Goal: Task Accomplishment & Management: Manage account settings

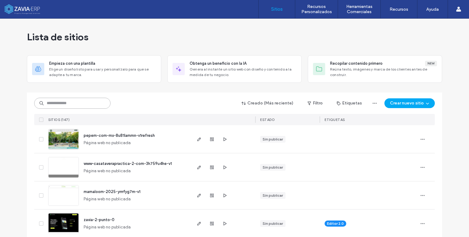
click at [67, 103] on input at bounding box center [72, 103] width 76 height 11
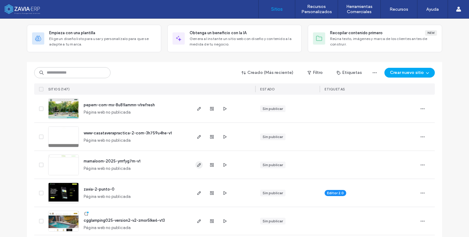
click at [195, 164] on span "button" at bounding box center [198, 164] width 7 height 7
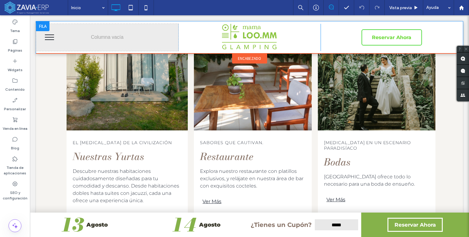
scroll to position [1032, 0]
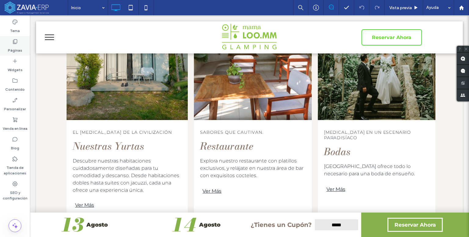
click at [15, 40] on icon at bounding box center [15, 41] width 6 height 6
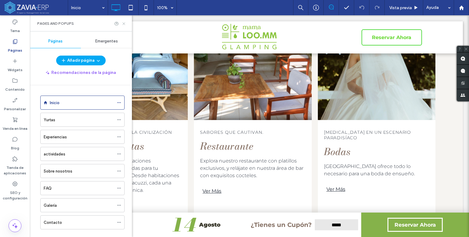
click at [124, 25] on icon at bounding box center [123, 23] width 5 height 5
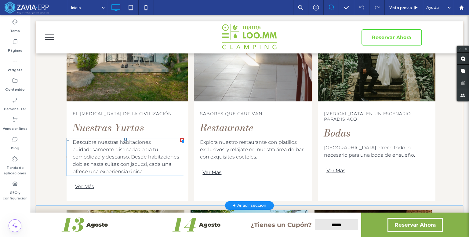
scroll to position [1062, 0]
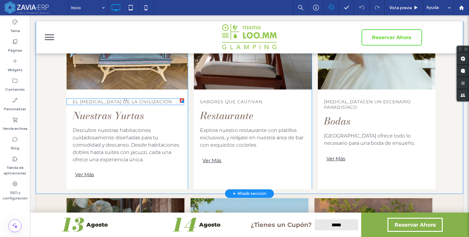
click at [178, 99] on p "El [MEDICAL_DATA] de la civilización" at bounding box center [128, 101] width 111 height 5
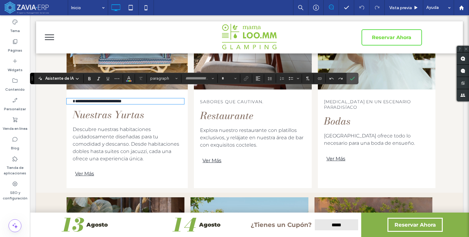
type input "**********"
type input "**"
click at [350, 76] on icon "Confirmar" at bounding box center [352, 78] width 5 height 5
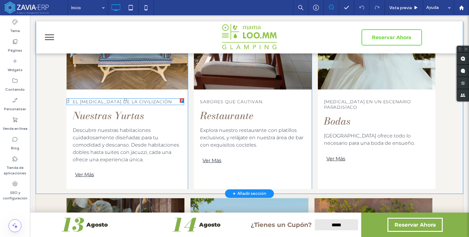
click at [181, 98] on div at bounding box center [181, 100] width 5 height 5
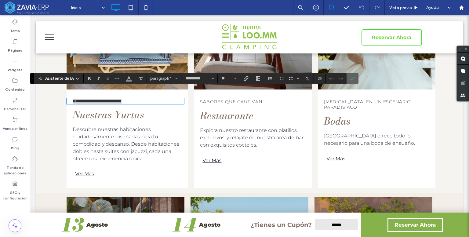
click at [350, 77] on icon "Confirmar" at bounding box center [352, 78] width 5 height 5
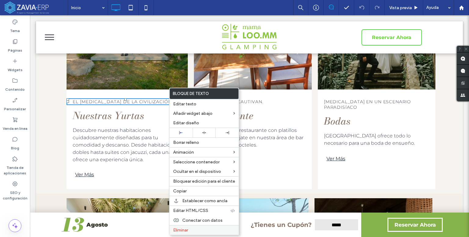
click at [181, 229] on span "Eliminar" at bounding box center [180, 229] width 15 height 5
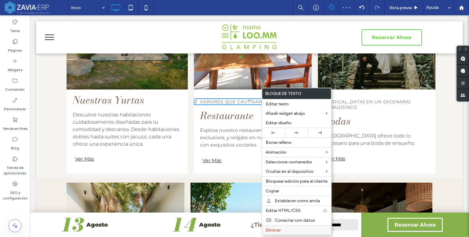
click at [277, 230] on span "Eliminar" at bounding box center [272, 229] width 15 height 5
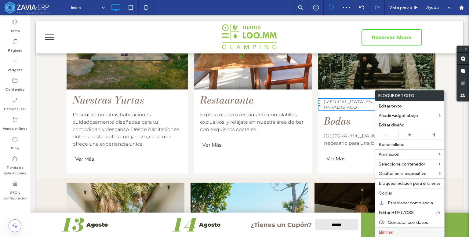
click at [391, 230] on span "Eliminar" at bounding box center [385, 231] width 15 height 5
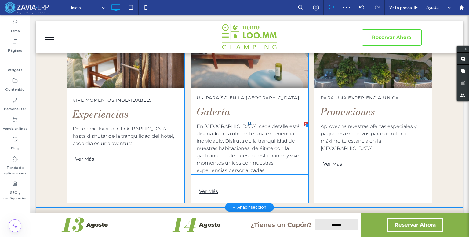
scroll to position [1306, 0]
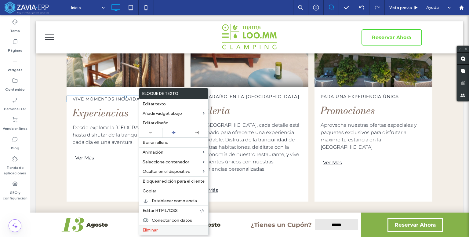
click at [164, 227] on label "Eliminar" at bounding box center [173, 229] width 62 height 5
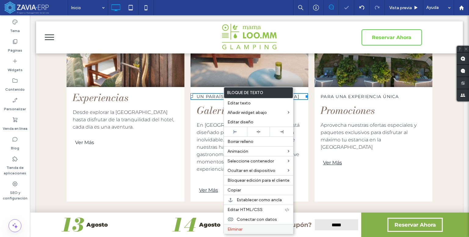
click at [241, 228] on span "Eliminar" at bounding box center [234, 228] width 15 height 5
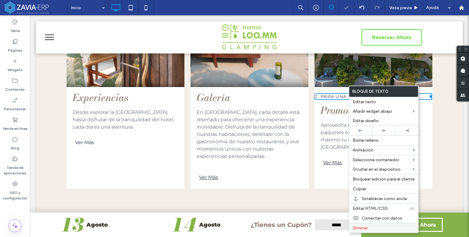
click at [369, 229] on div "Eliminar" at bounding box center [383, 228] width 69 height 10
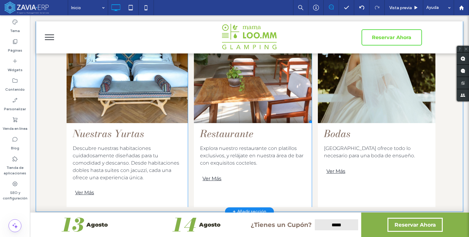
scroll to position [1037, 0]
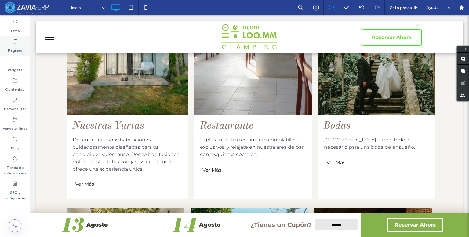
click at [16, 39] on icon at bounding box center [15, 41] width 6 height 6
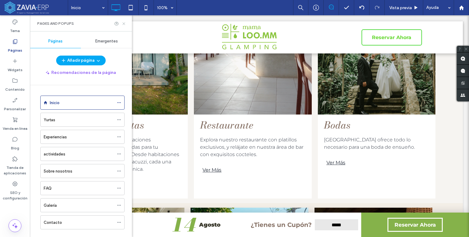
click at [125, 23] on icon at bounding box center [123, 23] width 5 height 5
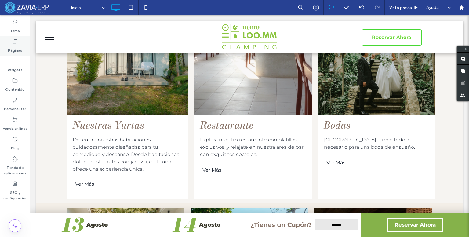
click at [23, 45] on div "Páginas" at bounding box center [15, 46] width 30 height 20
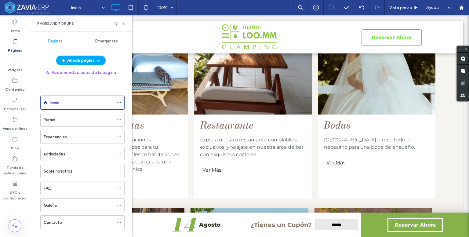
drag, startPoint x: 121, startPoint y: 24, endPoint x: 103, endPoint y: 24, distance: 17.7
click at [121, 24] on div "Pages and Popups" at bounding box center [80, 23] width 87 height 5
click at [117, 23] on icon at bounding box center [116, 23] width 5 height 5
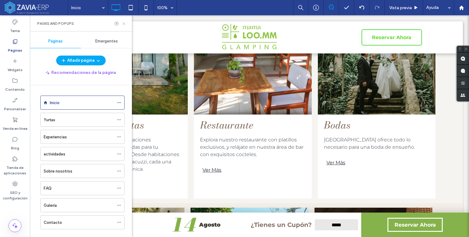
click at [122, 22] on icon at bounding box center [123, 23] width 5 height 5
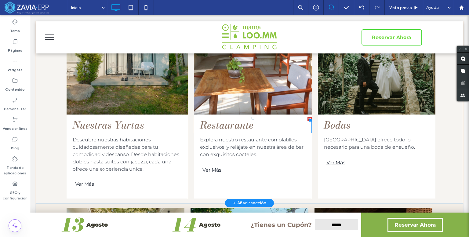
click at [236, 120] on span "Restaurante" at bounding box center [226, 124] width 53 height 15
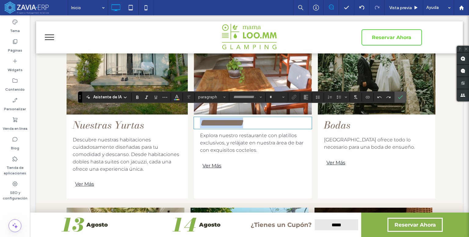
type input "**********"
type input "**"
click at [262, 117] on h2 "**********" at bounding box center [255, 122] width 111 height 11
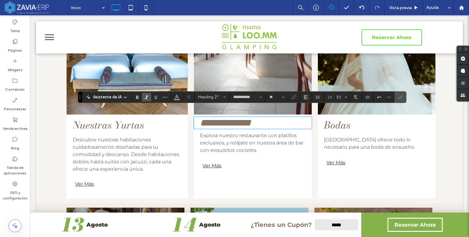
click at [207, 118] on span "**********" at bounding box center [225, 123] width 51 height 10
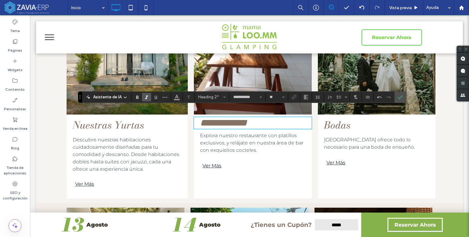
click at [266, 117] on h2 "**********" at bounding box center [255, 122] width 111 height 11
click at [399, 98] on icon "Confirmar" at bounding box center [400, 97] width 5 height 5
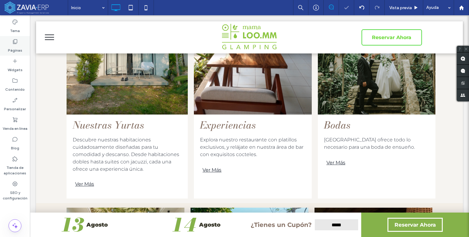
click at [14, 41] on icon at bounding box center [15, 41] width 6 height 6
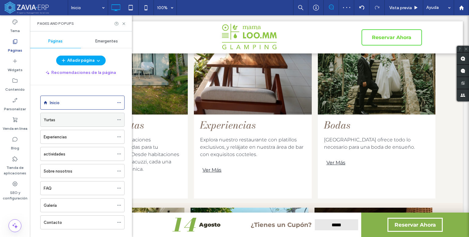
scroll to position [9, 0]
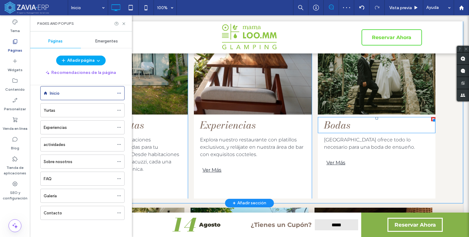
click at [337, 121] on span "Bodas" at bounding box center [337, 124] width 27 height 15
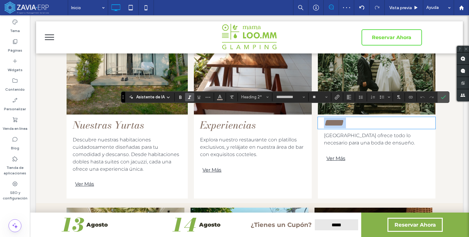
click at [351, 117] on h2 "*****" at bounding box center [379, 122] width 111 height 11
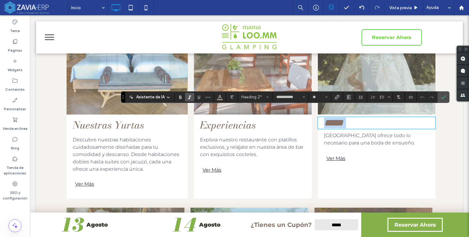
click at [352, 117] on h2 "*****" at bounding box center [379, 122] width 111 height 11
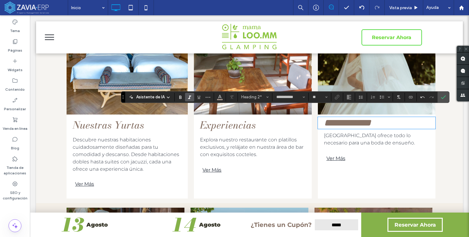
click at [331, 118] on span "**********" at bounding box center [347, 123] width 47 height 10
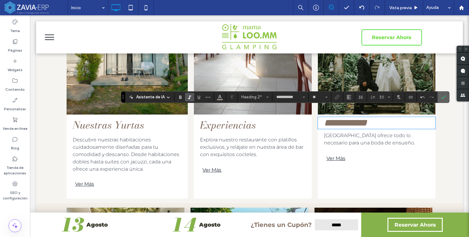
click at [447, 95] on section at bounding box center [443, 97] width 12 height 11
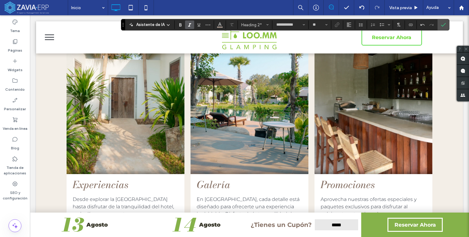
scroll to position [1220, 0]
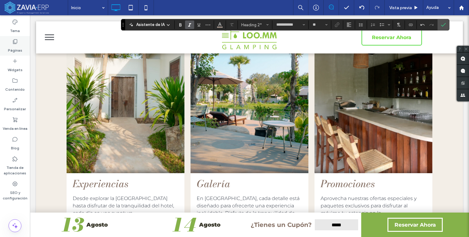
click at [25, 40] on div "Páginas" at bounding box center [15, 46] width 30 height 20
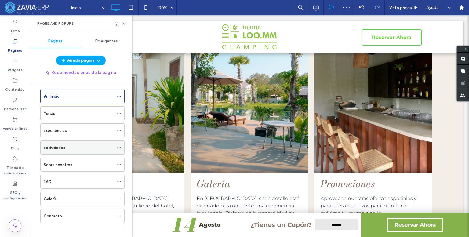
scroll to position [9, 0]
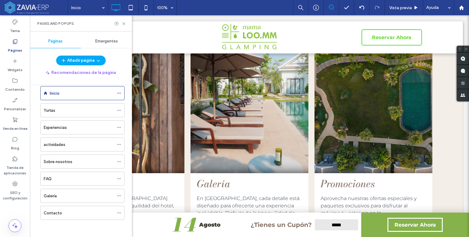
click at [128, 23] on div "Pages and Popups" at bounding box center [81, 23] width 102 height 16
click at [123, 23] on icon at bounding box center [123, 23] width 5 height 5
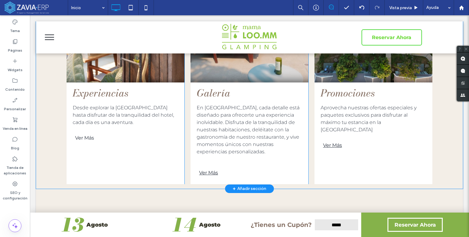
scroll to position [1312, 0]
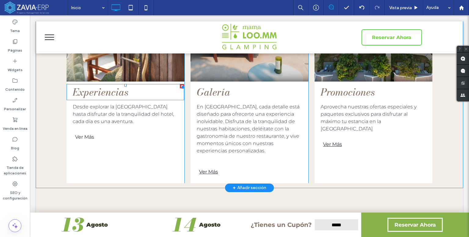
click at [113, 85] on span "Experiencias" at bounding box center [101, 92] width 56 height 15
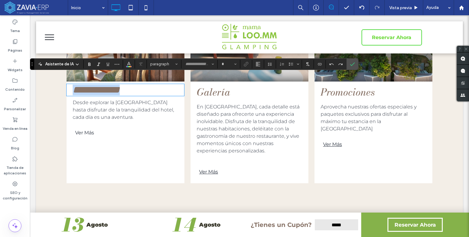
type input "**********"
type input "**"
click at [149, 85] on h2 "**********" at bounding box center [128, 90] width 111 height 11
click at [77, 85] on span "**********" at bounding box center [102, 90] width 59 height 10
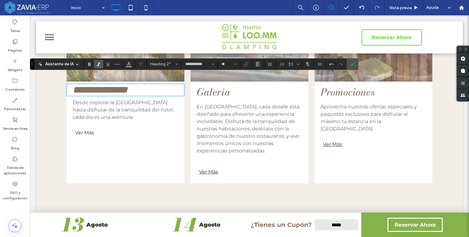
click at [125, 85] on span "**********" at bounding box center [100, 90] width 55 height 10
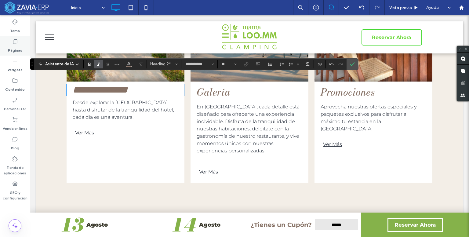
click at [21, 45] on label "Páginas" at bounding box center [15, 49] width 14 height 9
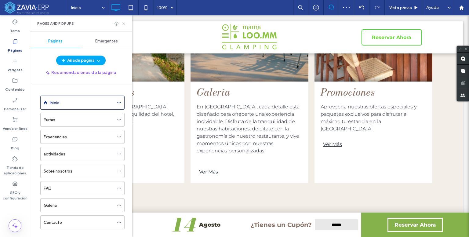
drag, startPoint x: 124, startPoint y: 24, endPoint x: 103, endPoint y: 16, distance: 22.8
click at [124, 24] on icon at bounding box center [123, 23] width 5 height 5
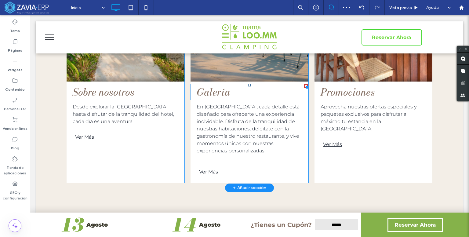
click at [216, 85] on span "Galería" at bounding box center [213, 92] width 34 height 15
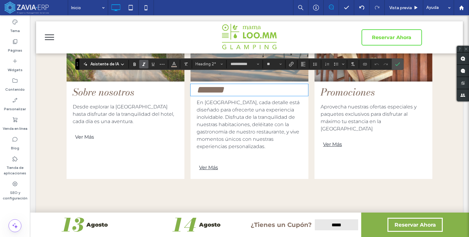
click at [223, 85] on span "*******" at bounding box center [209, 90] width 27 height 10
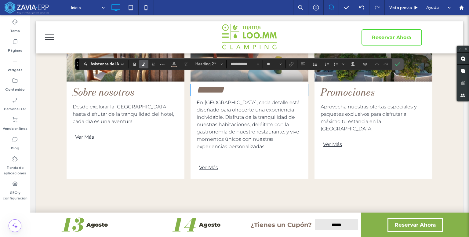
click at [232, 85] on h2 "*******" at bounding box center [251, 90] width 111 height 11
click at [207, 85] on span "****" at bounding box center [203, 90] width 15 height 10
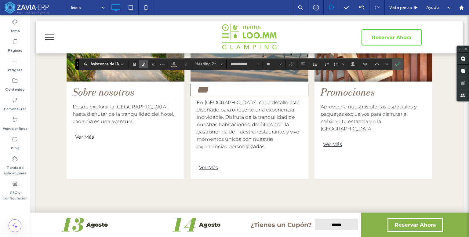
click at [218, 85] on h2 "***" at bounding box center [251, 90] width 111 height 11
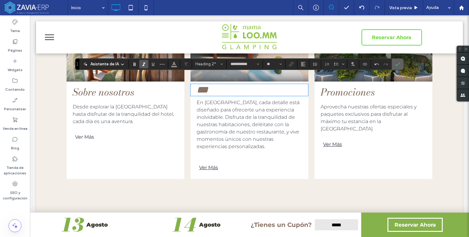
drag, startPoint x: 401, startPoint y: 61, endPoint x: 359, endPoint y: 71, distance: 42.9
click at [401, 61] on section at bounding box center [397, 64] width 12 height 11
click at [9, 40] on div "Páginas" at bounding box center [15, 46] width 30 height 20
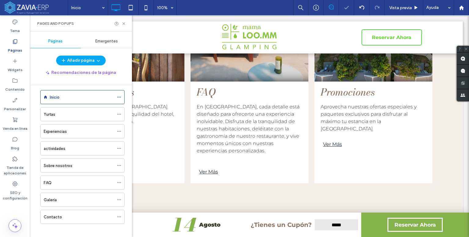
scroll to position [9, 0]
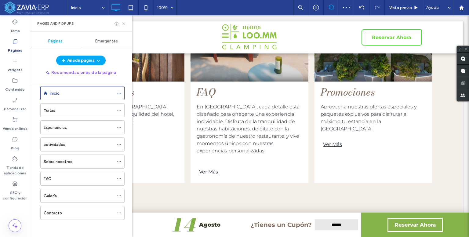
click at [124, 23] on icon at bounding box center [123, 23] width 5 height 5
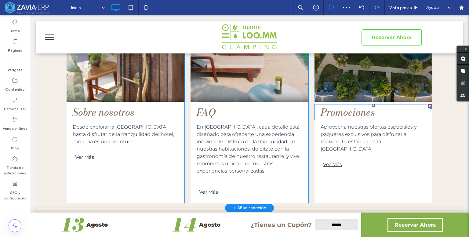
scroll to position [1281, 0]
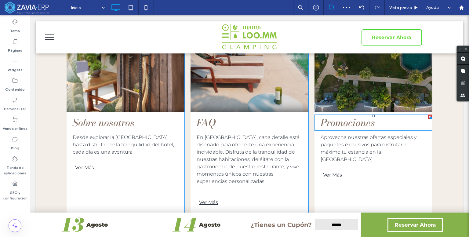
click at [353, 119] on span "Promociones" at bounding box center [347, 122] width 54 height 15
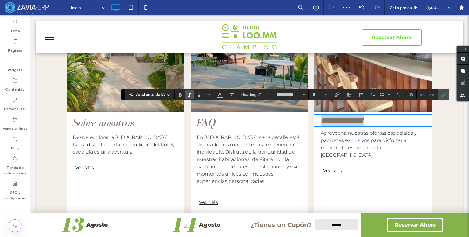
click at [375, 115] on h2 "**********" at bounding box center [375, 120] width 111 height 11
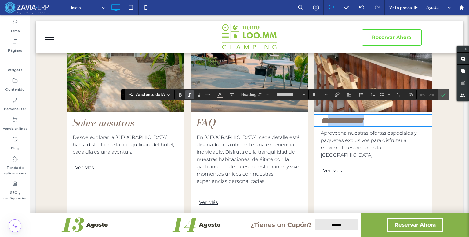
drag, startPoint x: 375, startPoint y: 114, endPoint x: 328, endPoint y: 114, distance: 46.4
click at [328, 115] on h2 "**********" at bounding box center [375, 120] width 111 height 11
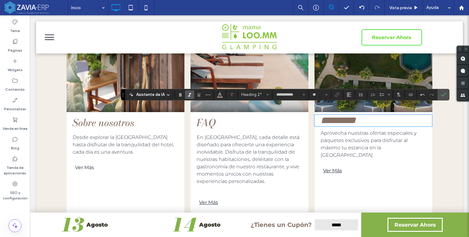
click at [328, 115] on span "********" at bounding box center [337, 120] width 35 height 10
click at [346, 115] on span "*******" at bounding box center [335, 120] width 31 height 10
drag, startPoint x: 443, startPoint y: 93, endPoint x: 242, endPoint y: 152, distance: 209.4
click at [443, 93] on icon "Confirmar" at bounding box center [443, 94] width 5 height 5
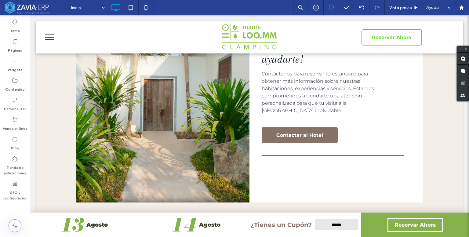
scroll to position [1462, 0]
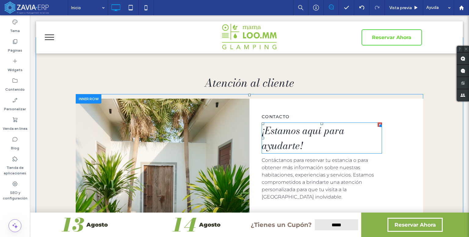
click at [302, 126] on span "¡Estamos aquí para ayudarte!" at bounding box center [302, 138] width 83 height 30
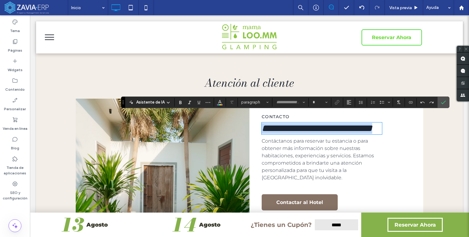
type input "**********"
type input "**"
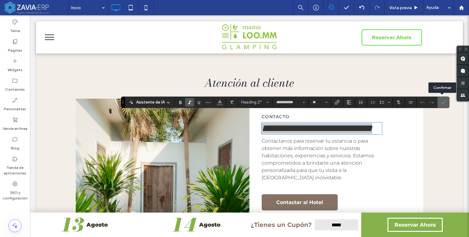
drag, startPoint x: 441, startPoint y: 102, endPoint x: 239, endPoint y: 140, distance: 205.5
click at [441, 102] on icon "Confirmar" at bounding box center [443, 102] width 5 height 5
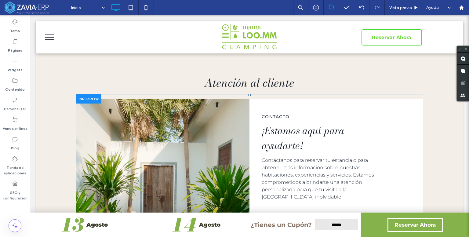
scroll to position [1493, 0]
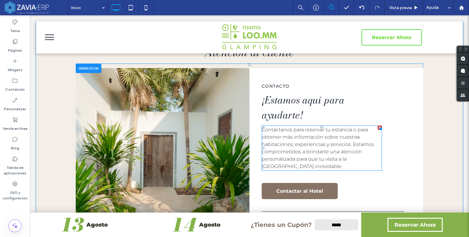
click at [348, 139] on span "Contáctanos para reservar tu estancia o para obtener más información sobre nues…" at bounding box center [317, 148] width 112 height 42
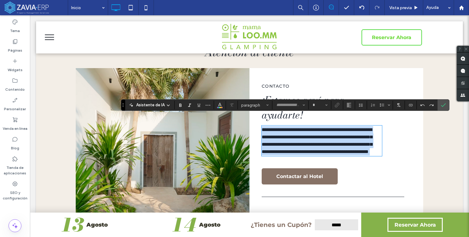
type input "**********"
type input "**"
click at [352, 133] on span "**********" at bounding box center [316, 140] width 110 height 27
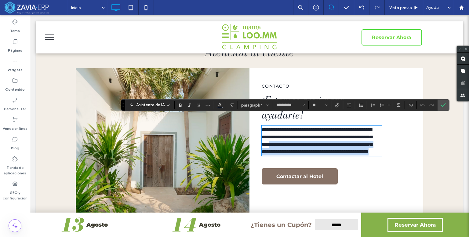
drag, startPoint x: 351, startPoint y: 134, endPoint x: 353, endPoint y: 159, distance: 25.4
click at [356, 155] on p "**********" at bounding box center [319, 140] width 116 height 29
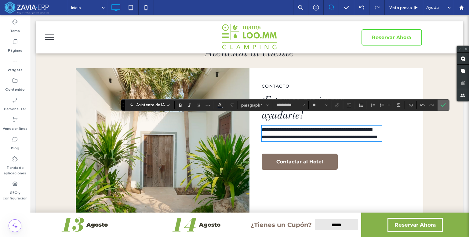
drag, startPoint x: 445, startPoint y: 104, endPoint x: 410, endPoint y: 93, distance: 36.3
click at [445, 104] on label "Confirmar" at bounding box center [442, 104] width 9 height 11
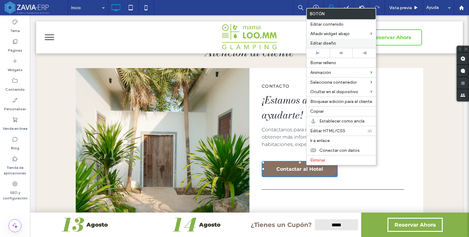
click at [322, 42] on span "Editar diseño" at bounding box center [323, 43] width 26 height 5
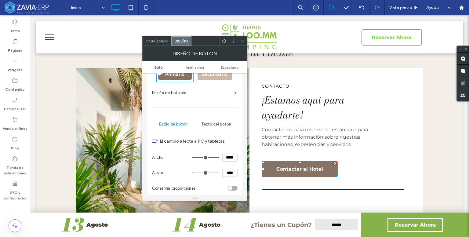
scroll to position [31, 0]
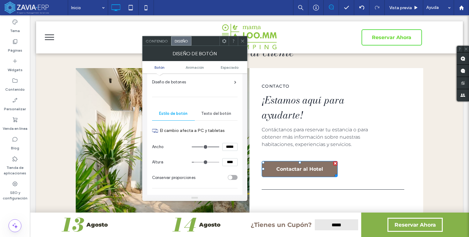
click at [158, 41] on span "Contenido" at bounding box center [157, 41] width 22 height 5
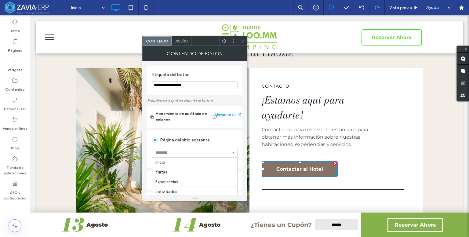
scroll to position [19, 0]
click at [241, 38] on span at bounding box center [242, 40] width 5 height 9
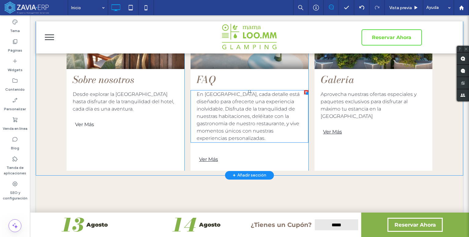
scroll to position [1309, 0]
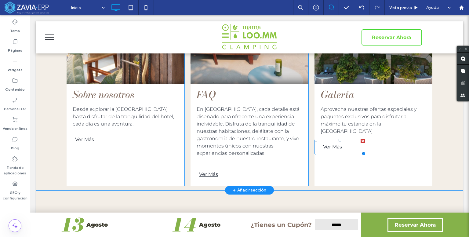
click at [347, 139] on link "Ver Más" at bounding box center [339, 147] width 51 height 16
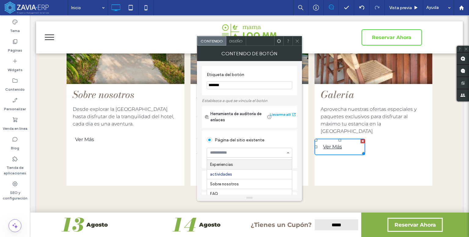
scroll to position [92, 0]
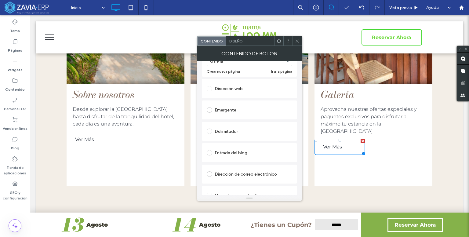
click at [298, 39] on use at bounding box center [296, 40] width 3 height 3
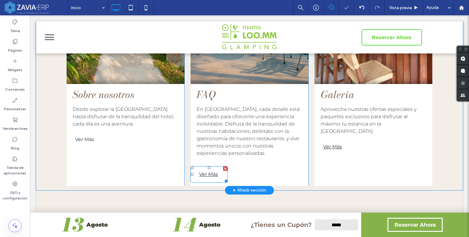
scroll to position [1279, 0]
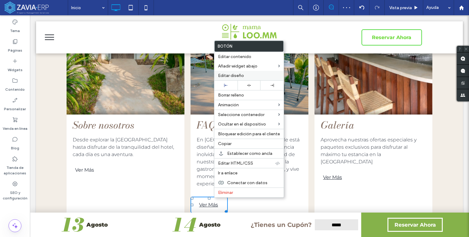
click at [229, 77] on span "Editar diseño" at bounding box center [231, 75] width 26 height 5
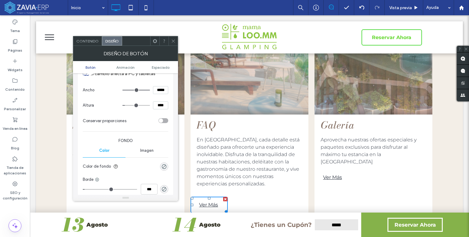
scroll to position [92, 0]
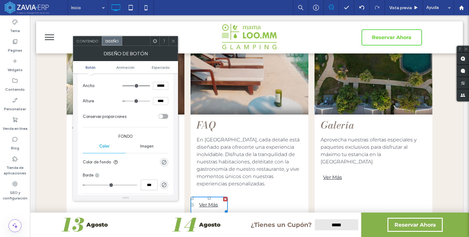
click at [83, 43] on div "Contenido" at bounding box center [87, 40] width 29 height 9
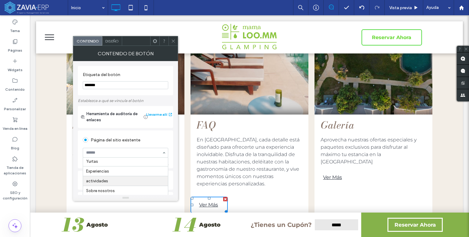
scroll to position [19, 0]
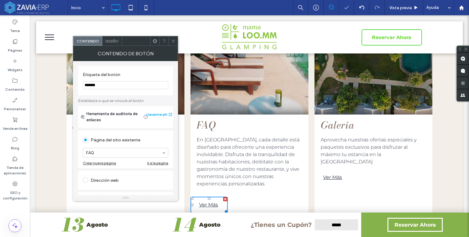
click at [174, 41] on icon at bounding box center [173, 41] width 5 height 5
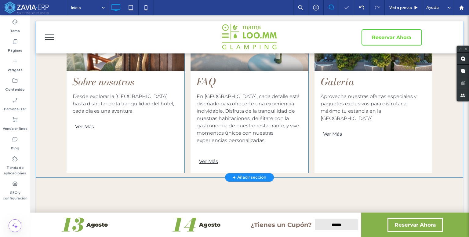
scroll to position [1340, 0]
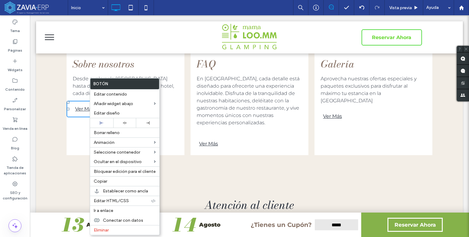
click at [72, 104] on link "Ver Más" at bounding box center [92, 109] width 51 height 16
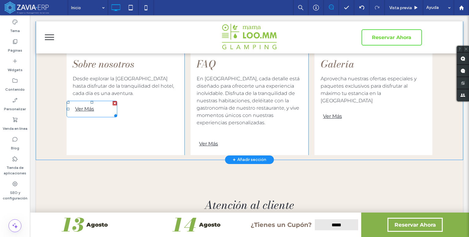
click at [72, 104] on link "Ver Más" at bounding box center [92, 109] width 51 height 16
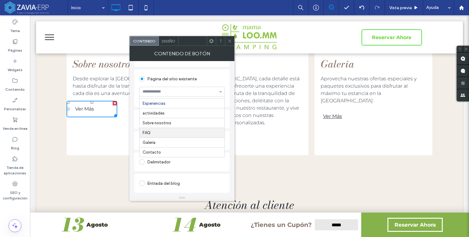
scroll to position [0, 0]
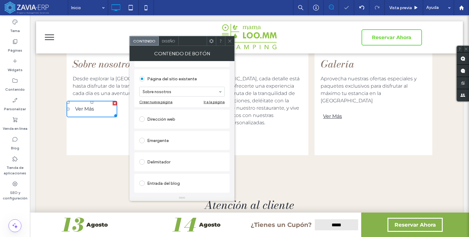
click at [232, 41] on icon at bounding box center [229, 41] width 5 height 5
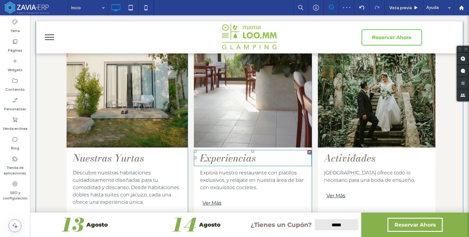
scroll to position [1035, 0]
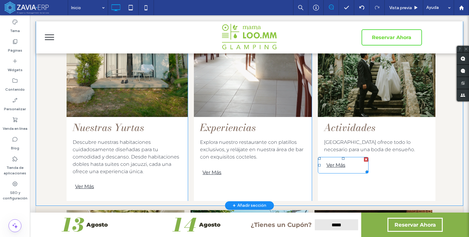
click at [356, 157] on link "Ver Más" at bounding box center [343, 165] width 51 height 16
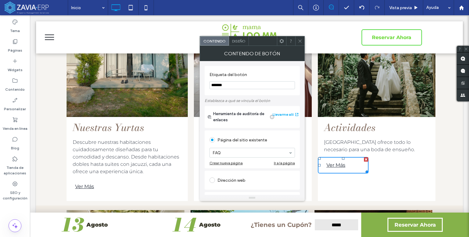
scroll to position [31, 0]
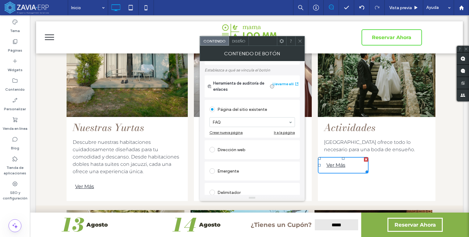
click at [245, 127] on section "FAQ" at bounding box center [251, 122] width 85 height 16
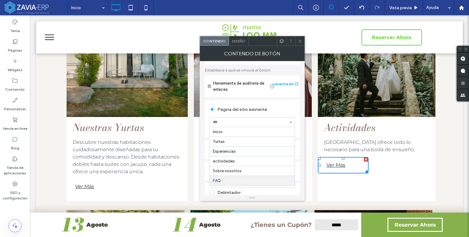
scroll to position [19, 0]
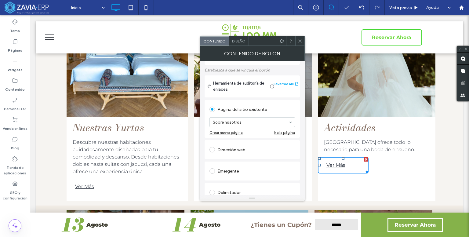
click at [299, 41] on icon at bounding box center [299, 41] width 5 height 5
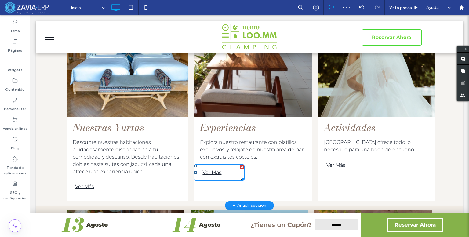
click at [229, 164] on link "Ver Más" at bounding box center [219, 172] width 51 height 16
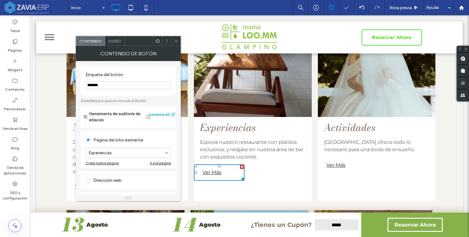
click at [175, 42] on use at bounding box center [176, 40] width 3 height 3
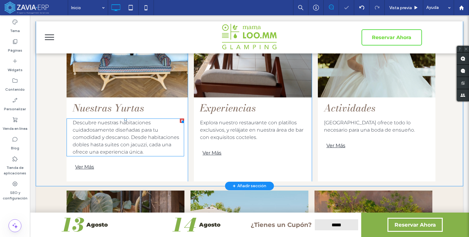
scroll to position [1065, 0]
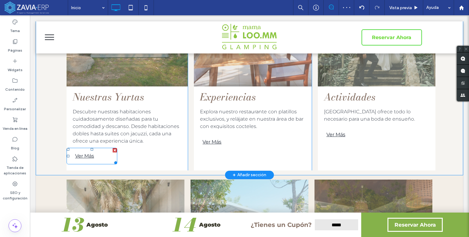
click at [106, 148] on link "Ver Más" at bounding box center [92, 156] width 51 height 16
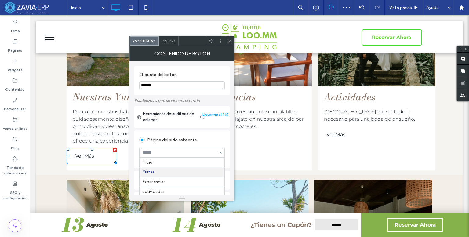
scroll to position [10, 0]
click at [231, 41] on icon at bounding box center [229, 41] width 5 height 5
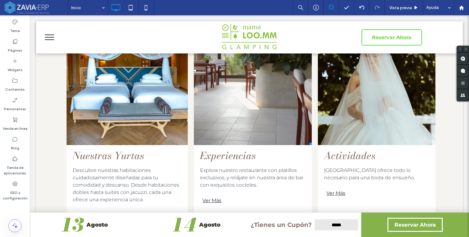
scroll to position [1037, 0]
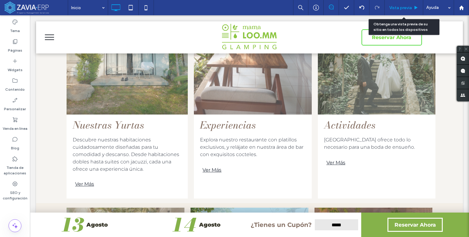
click at [405, 6] on span "Vista previa" at bounding box center [400, 7] width 23 height 5
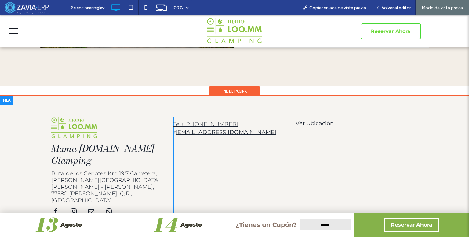
scroll to position [1778, 0]
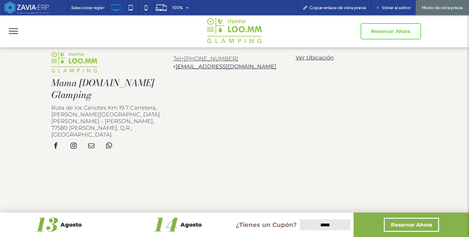
click at [14, 34] on span "menu" at bounding box center [13, 33] width 9 height 1
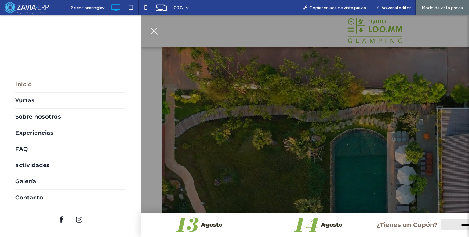
scroll to position [0, 0]
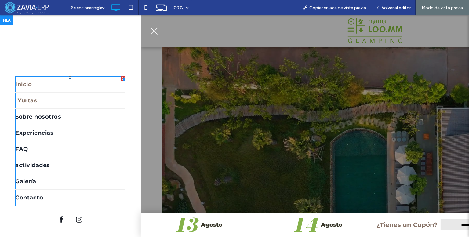
click at [29, 100] on span "Yurtas" at bounding box center [27, 100] width 19 height 7
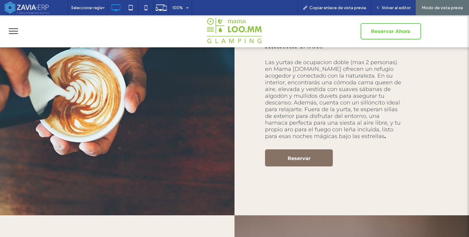
scroll to position [212, 0]
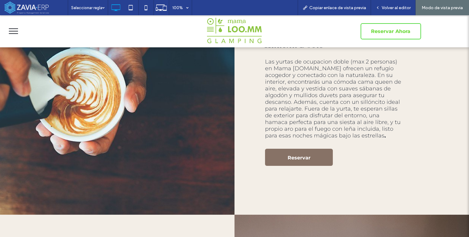
click at [13, 31] on button "menu" at bounding box center [13, 31] width 16 height 16
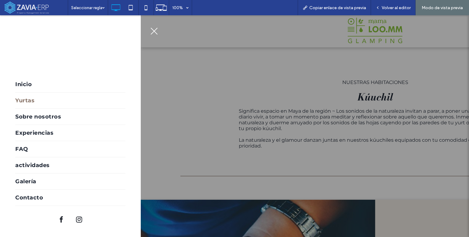
click at [157, 32] on button "menu" at bounding box center [154, 31] width 16 height 16
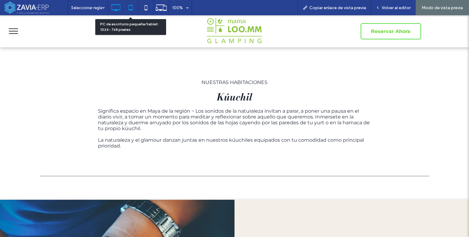
click at [131, 9] on icon at bounding box center [130, 8] width 12 height 12
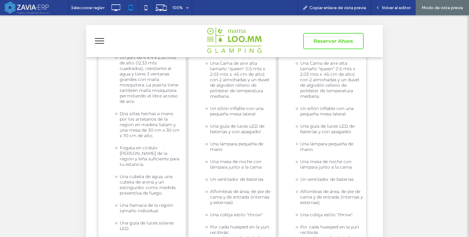
scroll to position [1476, 0]
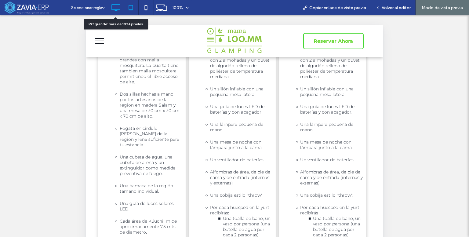
click at [120, 7] on icon at bounding box center [116, 8] width 12 height 12
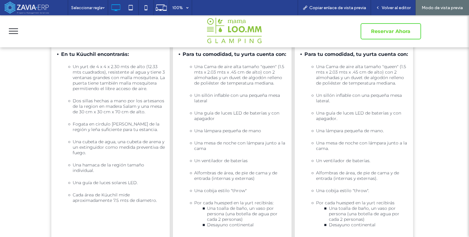
scroll to position [1194, 0]
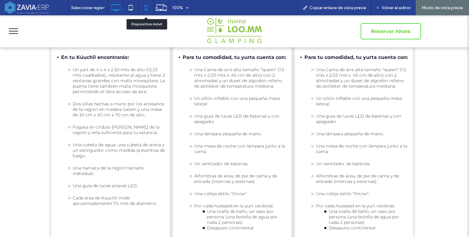
click at [143, 5] on icon at bounding box center [146, 8] width 12 height 12
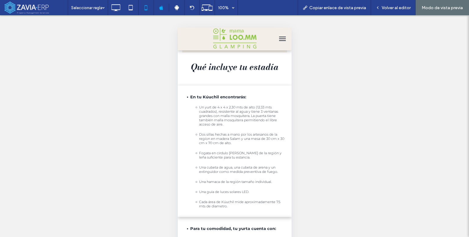
scroll to position [1120, 0]
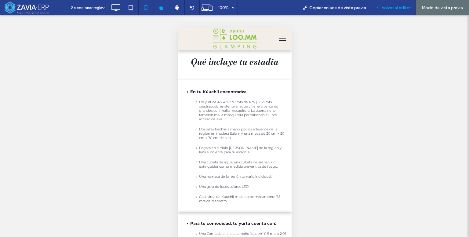
click at [394, 8] on span "Volver al editor" at bounding box center [395, 7] width 29 height 5
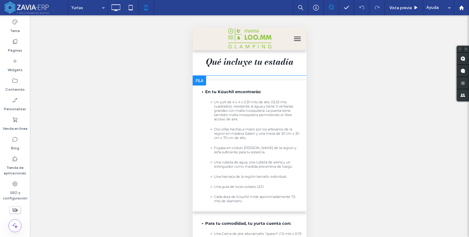
click at [200, 78] on div at bounding box center [198, 81] width 13 height 10
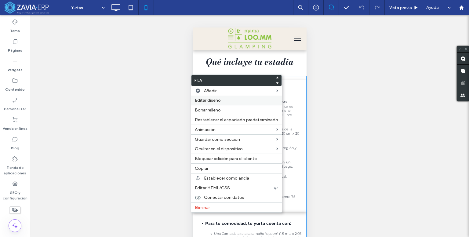
click at [210, 103] on span "Editar diseño" at bounding box center [208, 100] width 26 height 5
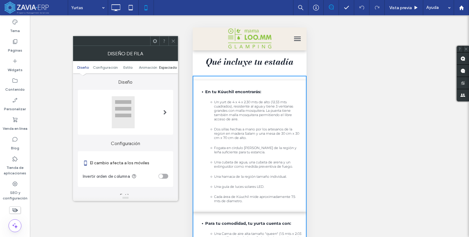
click at [167, 67] on span "Espaciado" at bounding box center [168, 67] width 18 height 5
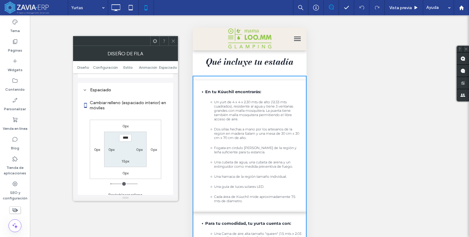
scroll to position [234, 0]
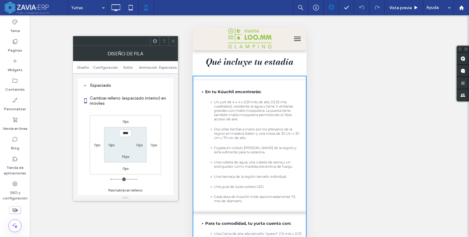
click at [97, 144] on label "0px" at bounding box center [97, 144] width 6 height 5
type input "*"
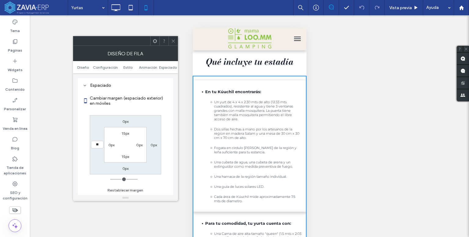
type input "**"
type input "****"
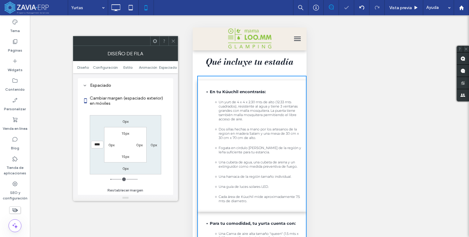
click at [154, 142] on label "0px" at bounding box center [153, 144] width 6 height 5
type input "*"
type input "**"
type input "****"
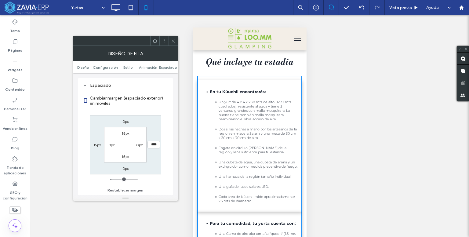
click at [172, 44] on span at bounding box center [173, 40] width 5 height 9
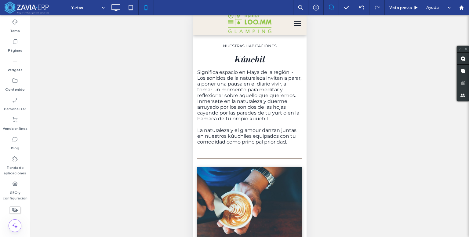
scroll to position [0, 0]
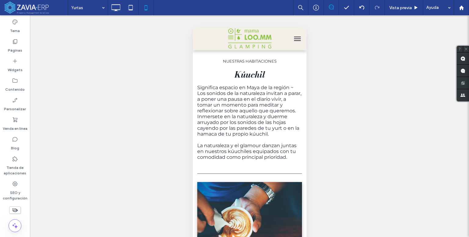
click at [295, 37] on span "menu" at bounding box center [296, 37] width 7 height 1
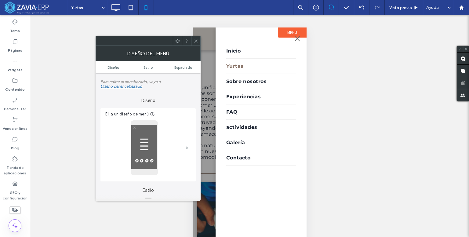
click at [334, 65] on div "Hacer visible? Sí Hacer visible? Sí Hacer visible? Sí Hacer visible? Sí Hacer v…" at bounding box center [249, 133] width 439 height 237
click at [121, 2] on icon at bounding box center [116, 8] width 12 height 12
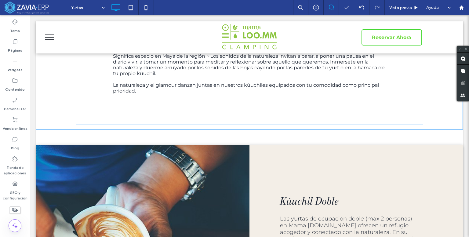
scroll to position [62, 0]
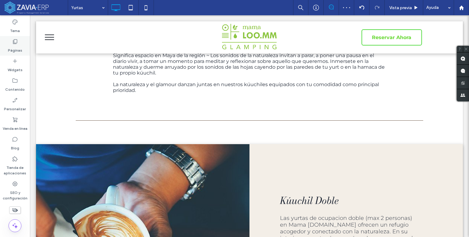
click at [19, 44] on div "Páginas" at bounding box center [15, 46] width 30 height 20
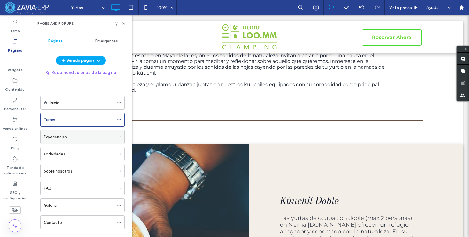
click at [67, 134] on div "Experiencias" at bounding box center [79, 137] width 70 height 6
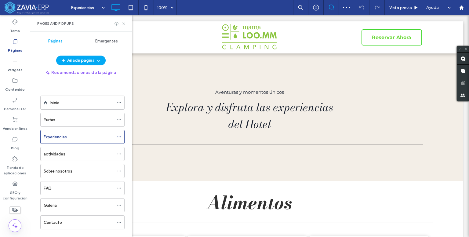
click at [125, 21] on icon at bounding box center [123, 23] width 5 height 5
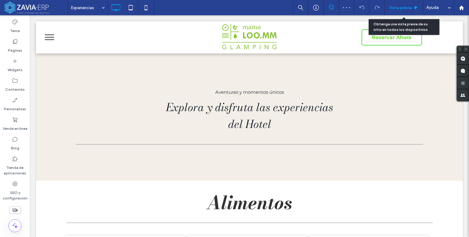
click at [404, 10] on span "Vista previa" at bounding box center [400, 7] width 23 height 5
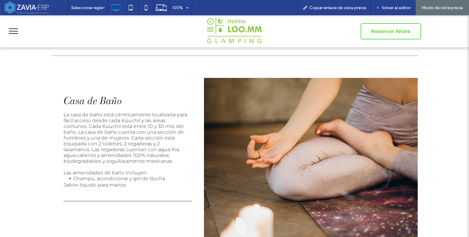
scroll to position [417, 0]
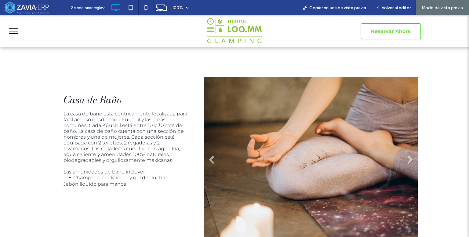
click at [215, 181] on li "Título de diapositiva Escriba el subtítulo aquí Botón" at bounding box center [311, 162] width 214 height 171
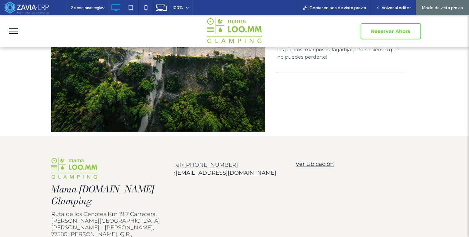
scroll to position [1829, 0]
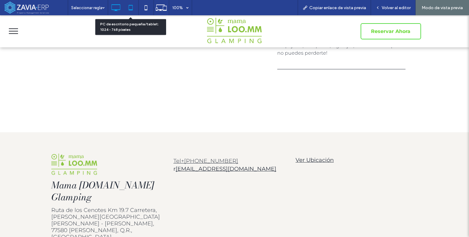
click at [133, 8] on icon at bounding box center [130, 8] width 12 height 12
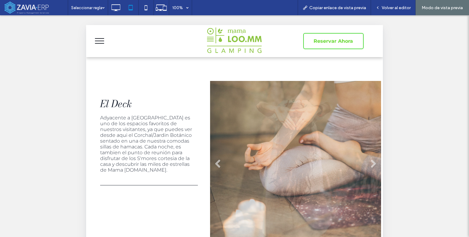
scroll to position [901, 0]
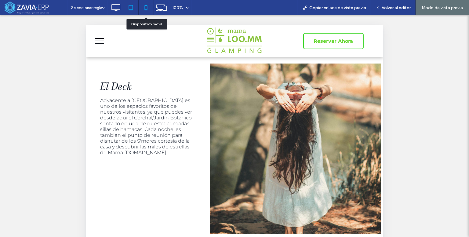
click at [147, 3] on icon at bounding box center [146, 8] width 12 height 12
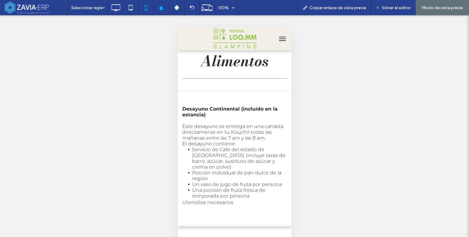
scroll to position [59, 0]
click at [398, 11] on div "Volver al editor" at bounding box center [393, 7] width 45 height 15
click at [399, 5] on div "Volver al editor" at bounding box center [393, 7] width 45 height 15
click at [408, 7] on span "Volver al editor" at bounding box center [395, 7] width 29 height 5
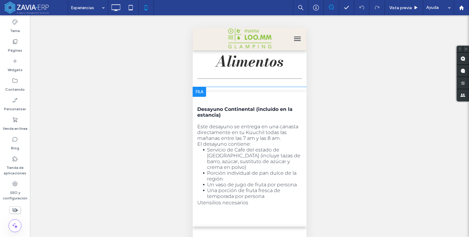
click at [192, 92] on div at bounding box center [198, 92] width 13 height 10
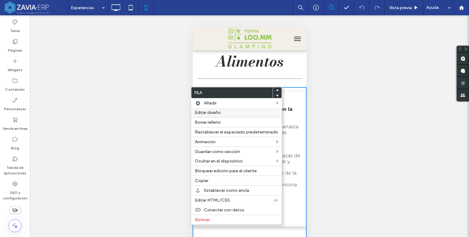
click at [207, 113] on span "Editar diseño" at bounding box center [208, 112] width 26 height 5
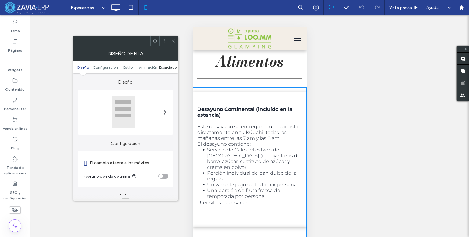
click at [167, 67] on span "Espaciado" at bounding box center [168, 67] width 18 height 5
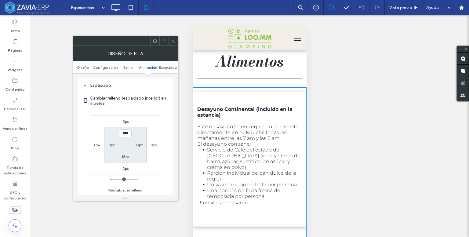
scroll to position [234, 0]
click at [151, 143] on label "0px" at bounding box center [153, 144] width 6 height 5
type input "*"
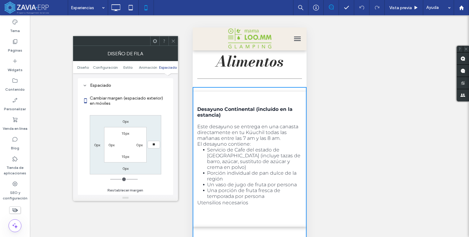
type input "**"
type input "****"
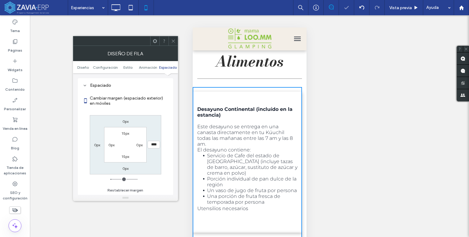
click at [95, 146] on label "0px" at bounding box center [97, 144] width 6 height 5
type input "*"
type input "**"
type input "****"
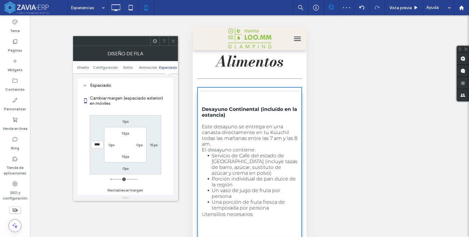
click at [170, 40] on div at bounding box center [172, 40] width 9 height 9
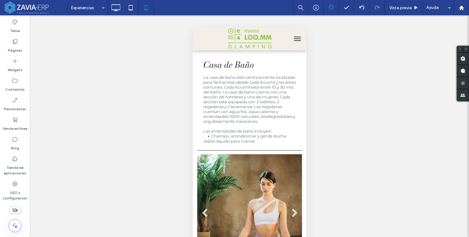
scroll to position [605, 0]
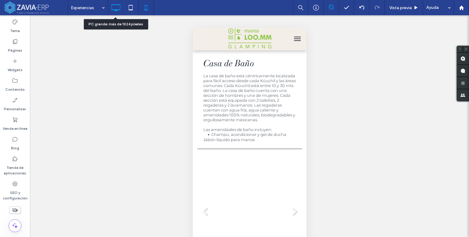
click at [120, 8] on icon at bounding box center [116, 8] width 12 height 12
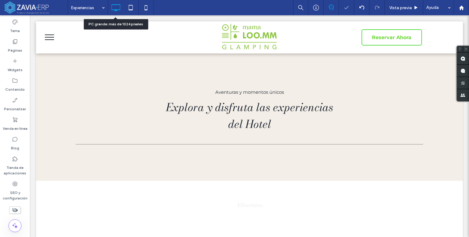
scroll to position [0, 0]
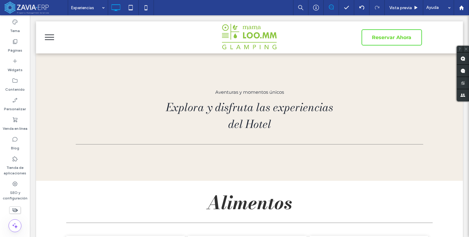
click at [51, 39] on button "menu" at bounding box center [49, 37] width 16 height 16
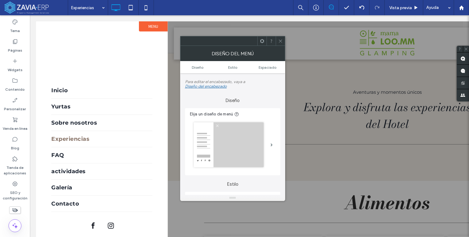
click at [353, 62] on div at bounding box center [386, 131] width 439 height 221
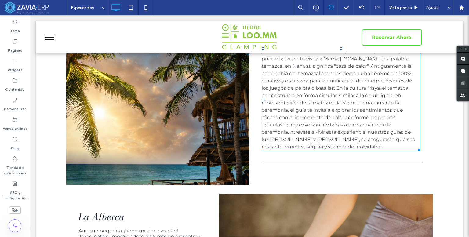
scroll to position [1059, 0]
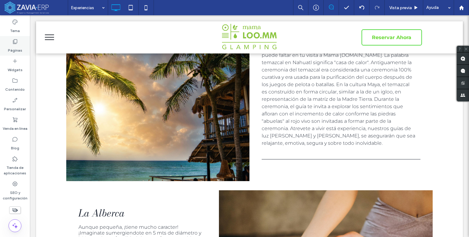
click at [13, 50] on label "Páginas" at bounding box center [15, 49] width 14 height 9
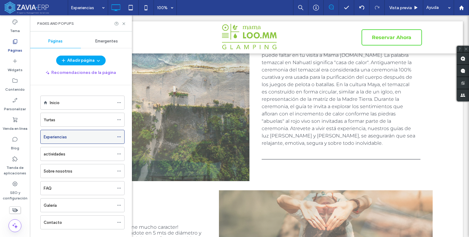
scroll to position [9, 0]
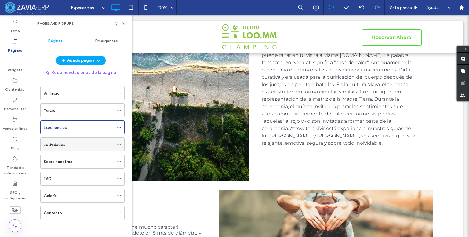
click at [66, 145] on div "actividades" at bounding box center [79, 144] width 70 height 6
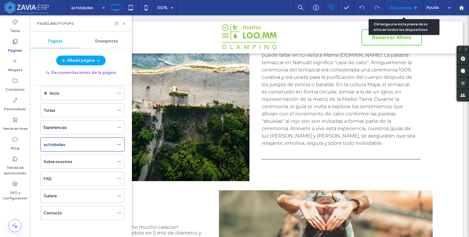
click at [411, 9] on span "Vista previa" at bounding box center [400, 7] width 23 height 5
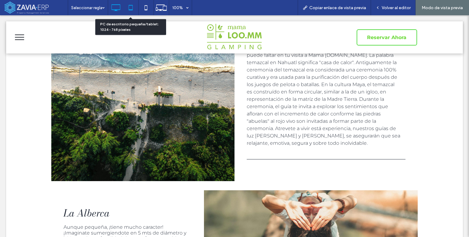
click at [135, 6] on icon at bounding box center [130, 8] width 12 height 12
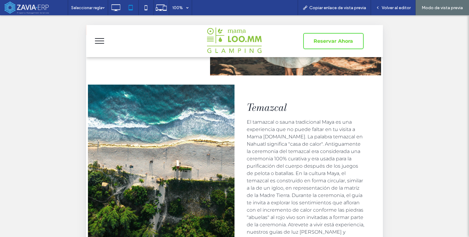
scroll to position [1, 0]
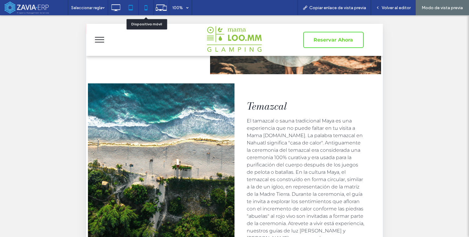
click at [142, 5] on icon at bounding box center [146, 8] width 12 height 12
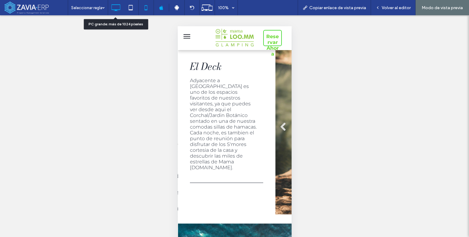
click at [118, 5] on use at bounding box center [115, 7] width 9 height 7
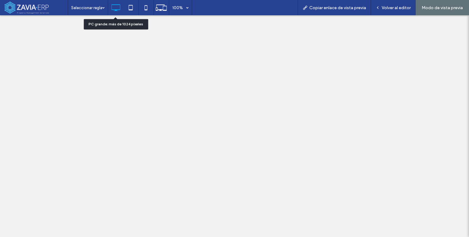
scroll to position [0, 0]
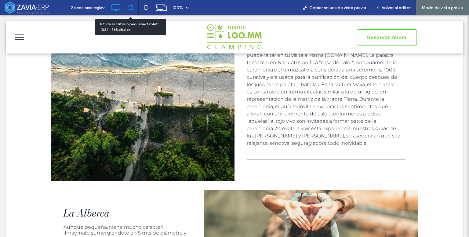
click at [129, 6] on icon at bounding box center [130, 8] width 12 height 12
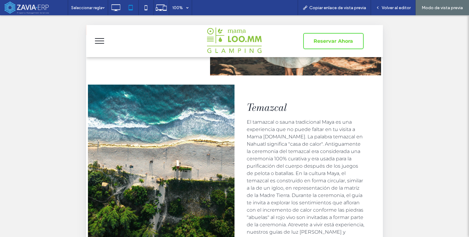
scroll to position [5, 0]
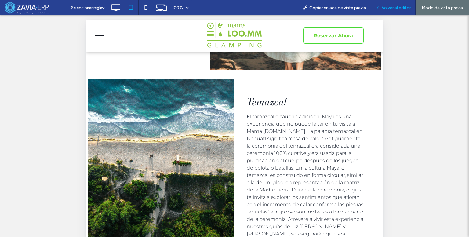
click at [392, 8] on span "Volver al editor" at bounding box center [395, 7] width 29 height 5
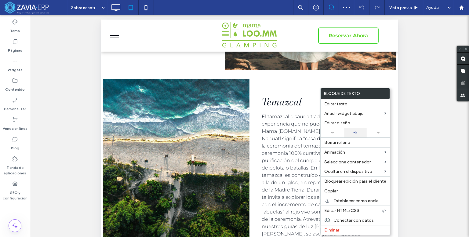
click at [353, 135] on div at bounding box center [355, 132] width 23 height 9
click at [147, 5] on icon at bounding box center [146, 8] width 12 height 12
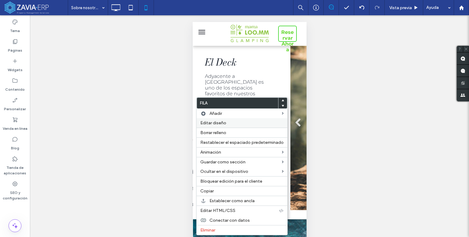
click at [250, 124] on label "Editar diseño" at bounding box center [241, 122] width 83 height 5
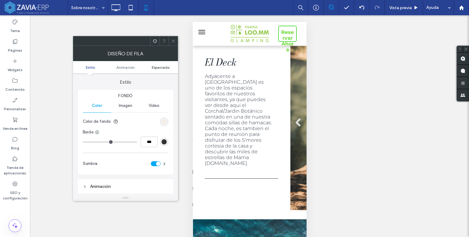
click at [160, 69] on span "Espaciado" at bounding box center [161, 67] width 18 height 5
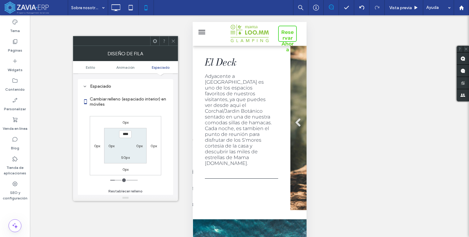
scroll to position [120, 0]
click at [152, 145] on label "0px" at bounding box center [153, 144] width 6 height 5
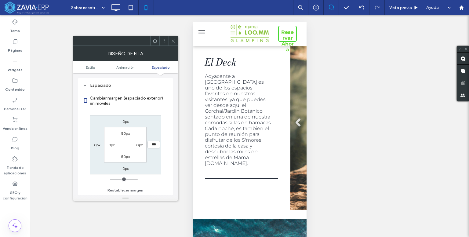
type input "*"
type input "**"
type input "****"
click at [94, 143] on label "0px" at bounding box center [97, 144] width 6 height 5
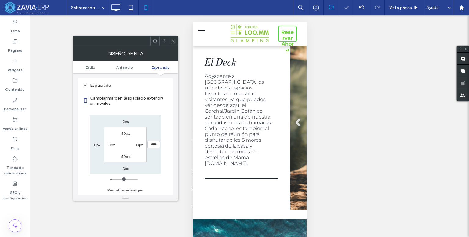
type input "*"
type input "**"
type input "****"
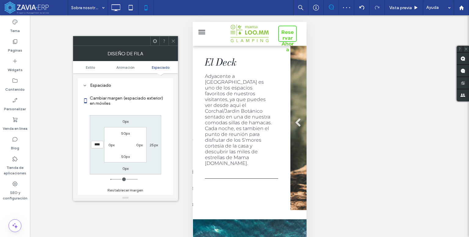
click at [151, 142] on div "25px" at bounding box center [153, 145] width 8 height 6
click at [151, 142] on label "25px" at bounding box center [153, 144] width 8 height 5
type input "**"
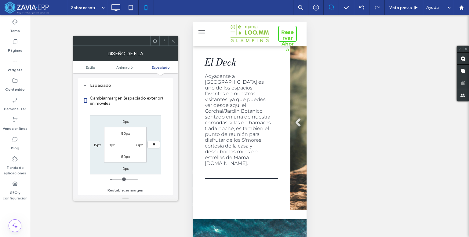
type input "****"
click at [175, 41] on div at bounding box center [172, 40] width 9 height 9
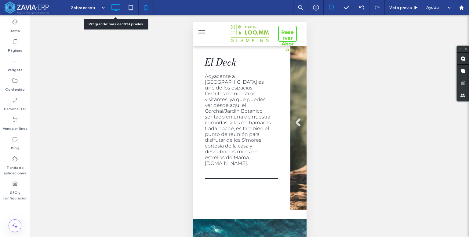
click at [115, 5] on icon at bounding box center [116, 8] width 12 height 12
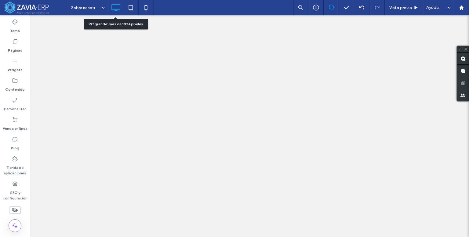
scroll to position [0, 0]
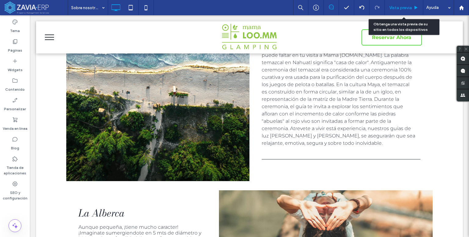
click at [406, 9] on span "Vista previa" at bounding box center [400, 7] width 23 height 5
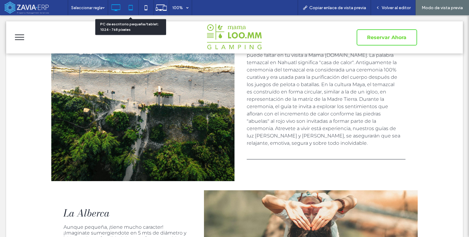
click at [132, 8] on use at bounding box center [130, 7] width 4 height 5
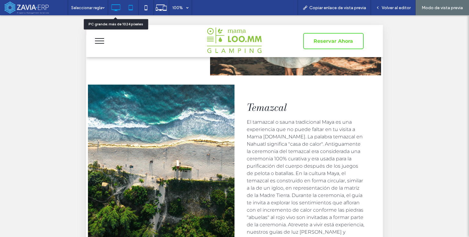
click at [114, 3] on icon at bounding box center [116, 8] width 12 height 12
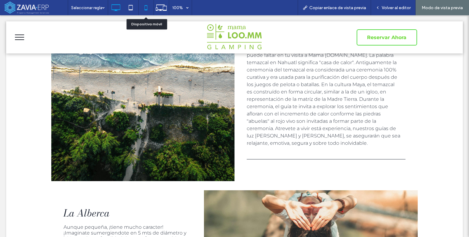
click at [148, 8] on icon at bounding box center [146, 8] width 12 height 12
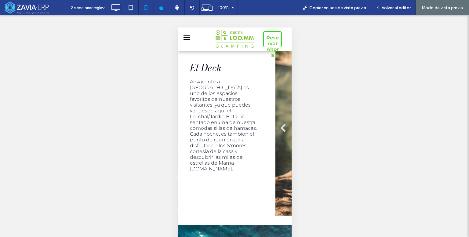
scroll to position [15, 0]
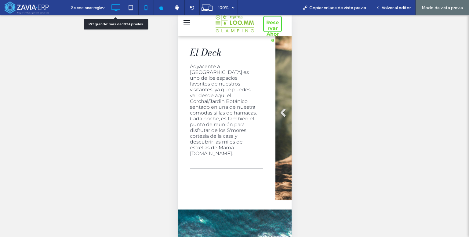
click at [120, 6] on icon at bounding box center [116, 8] width 12 height 12
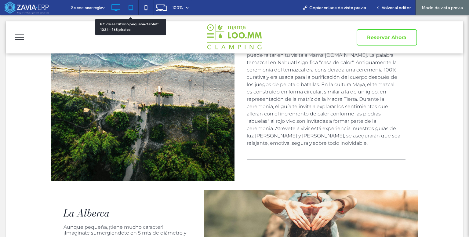
click at [135, 10] on icon at bounding box center [130, 8] width 12 height 12
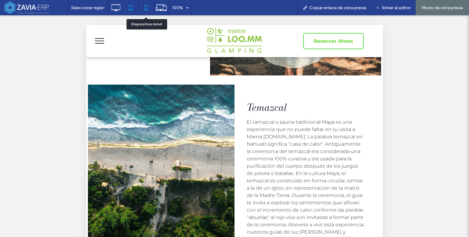
click at [146, 9] on icon at bounding box center [146, 8] width 12 height 12
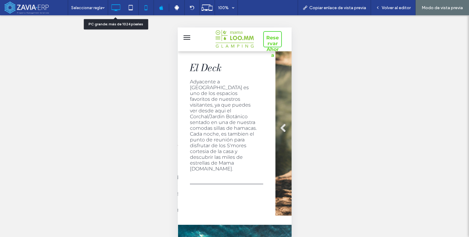
click at [115, 9] on use at bounding box center [115, 7] width 9 height 7
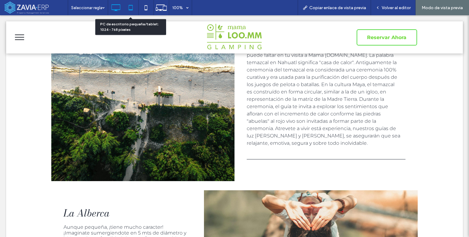
click at [133, 4] on icon at bounding box center [130, 8] width 12 height 12
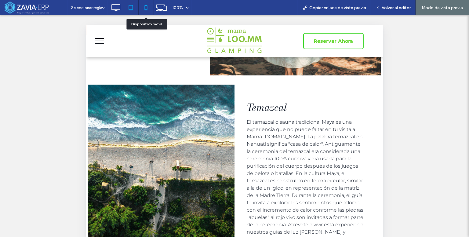
click at [146, 7] on icon at bounding box center [146, 8] width 12 height 12
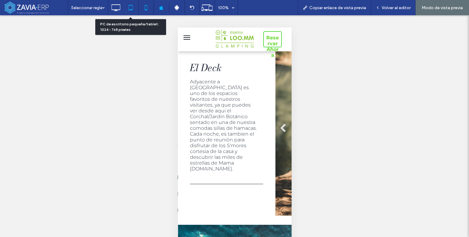
click at [127, 10] on icon at bounding box center [130, 8] width 12 height 12
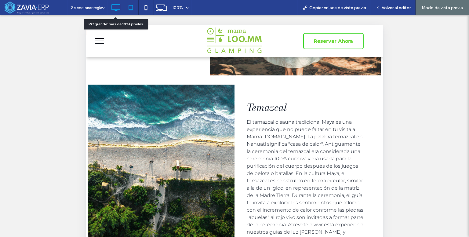
click at [115, 11] on use at bounding box center [115, 7] width 9 height 7
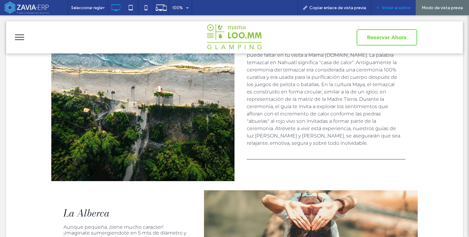
click at [388, 11] on div "Volver al editor" at bounding box center [393, 7] width 45 height 15
click at [402, 11] on div "Volver al editor" at bounding box center [393, 7] width 45 height 15
click at [393, 8] on span "Volver al editor" at bounding box center [395, 7] width 29 height 5
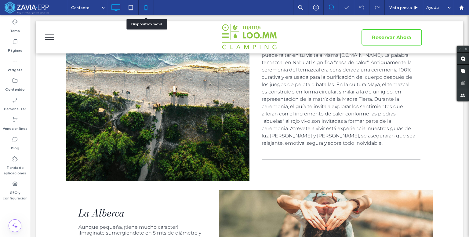
click at [148, 7] on icon at bounding box center [146, 8] width 12 height 12
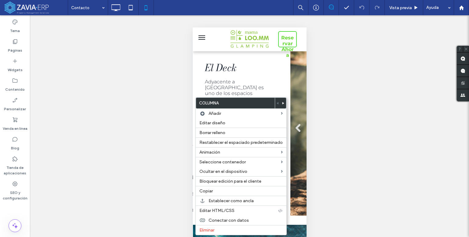
click at [189, 106] on div "Hacer visible? Sí Hacer visible? Sí Hacer visible? Sí Hacer visible? Sí Hacer v…" at bounding box center [249, 133] width 439 height 237
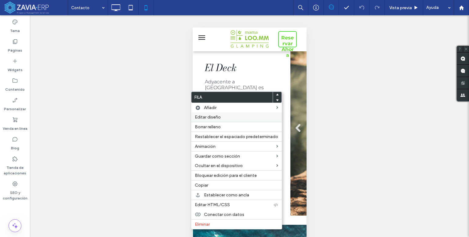
click at [233, 117] on label "Editar diseño" at bounding box center [236, 116] width 83 height 5
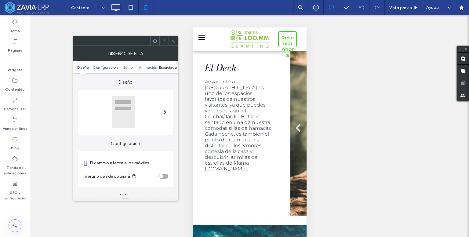
click at [168, 66] on span "Espaciado" at bounding box center [168, 67] width 18 height 5
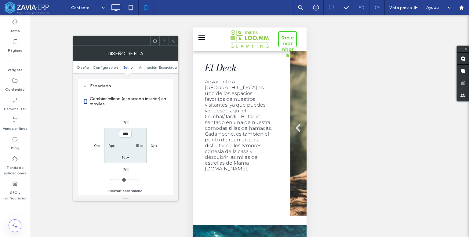
scroll to position [234, 0]
click at [95, 143] on label "0px" at bounding box center [97, 144] width 6 height 5
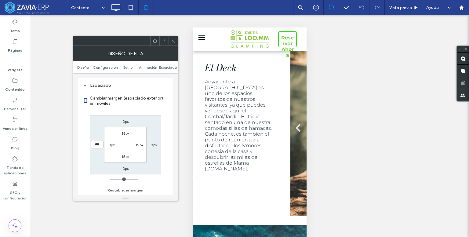
type input "*"
type input "**"
type input "****"
click at [171, 39] on icon at bounding box center [173, 41] width 5 height 5
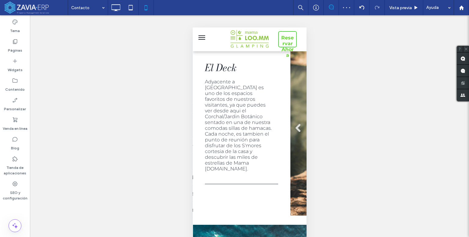
scroll to position [15, 0]
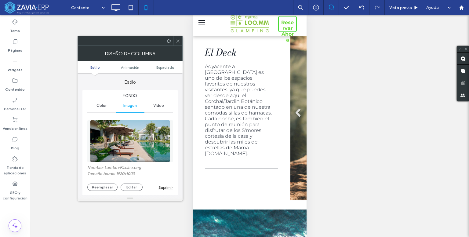
click at [162, 70] on ul "Estilo Animación Espaciado" at bounding box center [129, 67] width 105 height 12
click at [165, 64] on ul "Estilo Animación Espaciado" at bounding box center [129, 67] width 105 height 12
click at [165, 69] on ul "Estilo Animación Espaciado" at bounding box center [129, 67] width 105 height 12
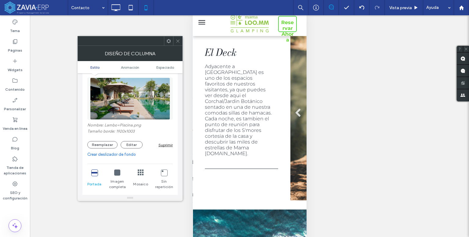
scroll to position [45, 0]
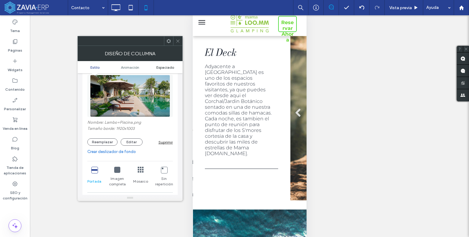
click at [164, 66] on span "Espaciado" at bounding box center [165, 67] width 18 height 5
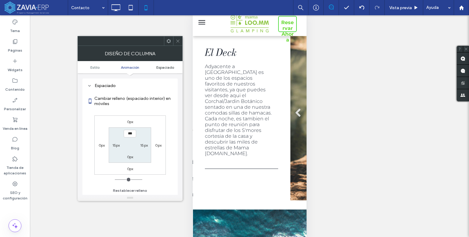
scroll to position [319, 0]
click at [177, 40] on use at bounding box center [177, 40] width 3 height 3
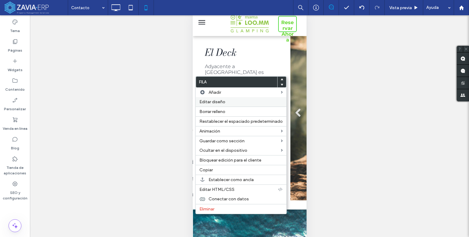
click at [214, 103] on span "Editar diseño" at bounding box center [212, 101] width 26 height 5
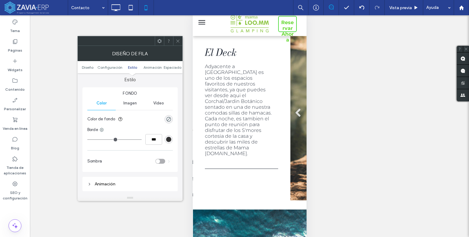
scroll to position [117, 0]
click at [170, 115] on div "rgba(0, 0, 0, 0)" at bounding box center [168, 118] width 8 height 8
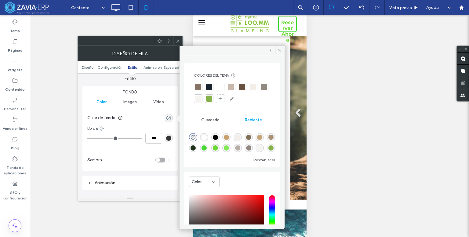
click at [170, 115] on div "rgba(0, 0, 0, 0)" at bounding box center [168, 118] width 8 height 8
click at [255, 88] on div at bounding box center [253, 87] width 6 height 6
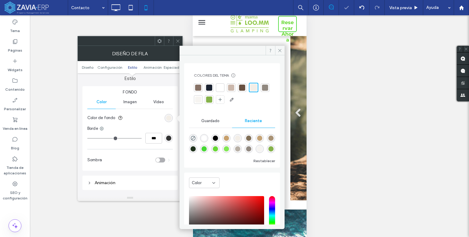
click at [349, 92] on div "Hacer visible? Sí Hacer visible? Sí Hacer visible? Sí Hacer visible? Sí Hacer v…" at bounding box center [249, 133] width 439 height 237
drag, startPoint x: 282, startPoint y: 48, endPoint x: 130, endPoint y: 136, distance: 175.6
click at [130, 136] on div "Colores del tema Ahorre tiempo con los colores del tema Cree una paleta de colo…" at bounding box center [129, 123] width 105 height 155
click at [279, 49] on icon at bounding box center [279, 50] width 5 height 5
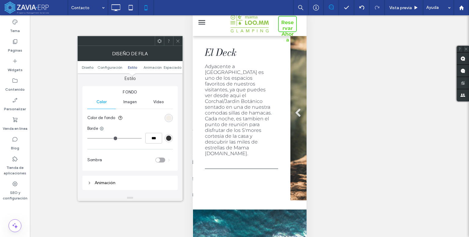
click at [177, 39] on icon at bounding box center [177, 41] width 5 height 5
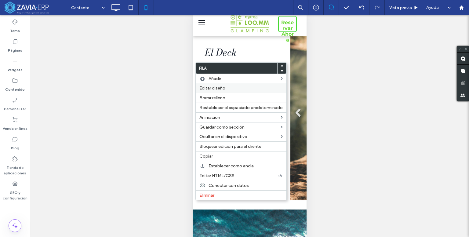
click at [211, 87] on span "Editar diseño" at bounding box center [212, 87] width 26 height 5
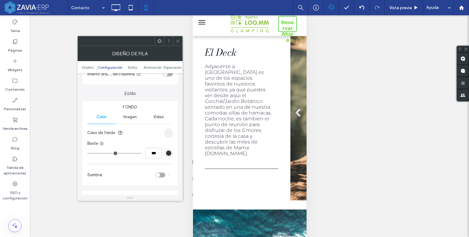
scroll to position [113, 0]
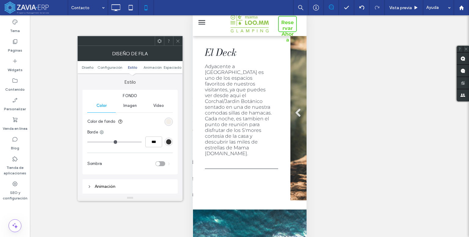
click at [160, 160] on div "Sombra" at bounding box center [129, 163] width 85 height 15
click at [160, 163] on div "toggle" at bounding box center [160, 163] width 10 height 5
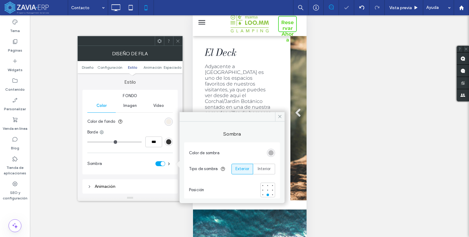
click at [321, 122] on div "Hacer visible? Sí Hacer visible? Sí Hacer visible? Sí Hacer visible? Sí Hacer v…" at bounding box center [249, 133] width 439 height 237
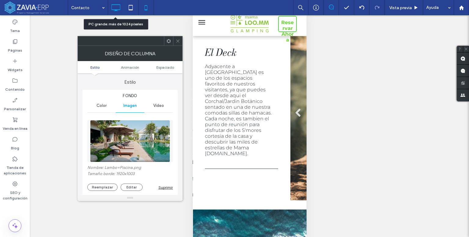
click at [110, 9] on icon at bounding box center [116, 8] width 12 height 12
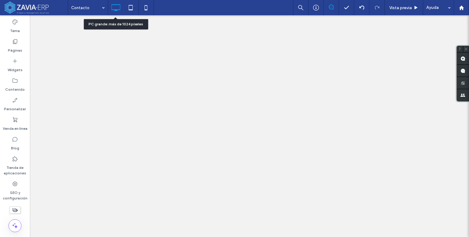
scroll to position [0, 0]
click at [110, 9] on div "Contacto Vista previa Ayuda Comentarios del sitio Comentarios del sitio Automat…" at bounding box center [234, 118] width 469 height 237
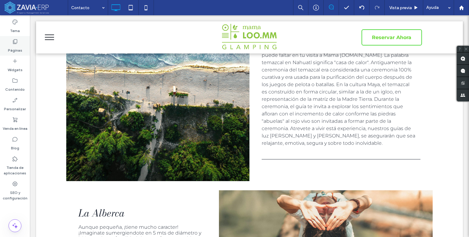
click at [12, 43] on icon at bounding box center [15, 41] width 6 height 6
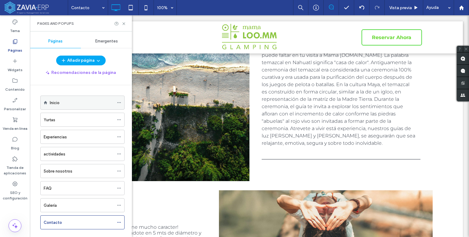
click at [65, 105] on div "Inicio" at bounding box center [82, 102] width 64 height 13
click at [124, 24] on use at bounding box center [123, 23] width 2 height 2
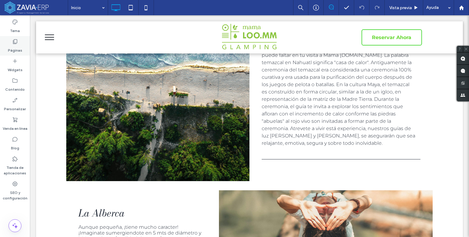
click at [13, 45] on label "Páginas" at bounding box center [15, 49] width 14 height 9
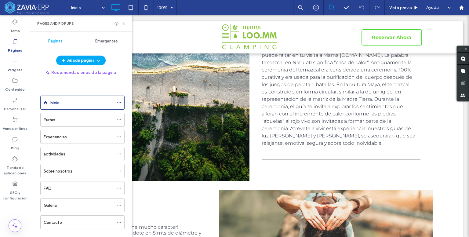
click at [122, 22] on icon at bounding box center [123, 23] width 5 height 5
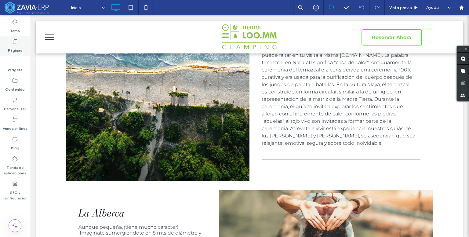
click at [18, 40] on icon at bounding box center [15, 41] width 6 height 6
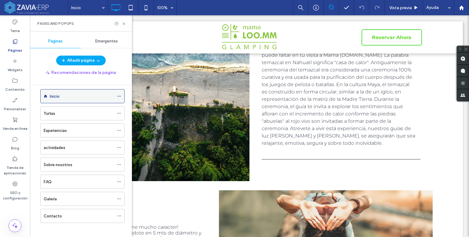
scroll to position [9, 0]
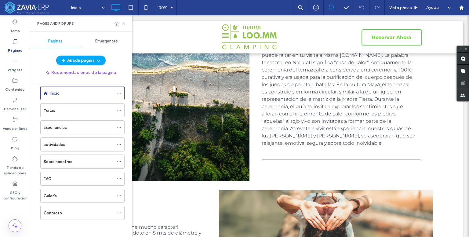
click at [126, 22] on icon at bounding box center [123, 23] width 5 height 5
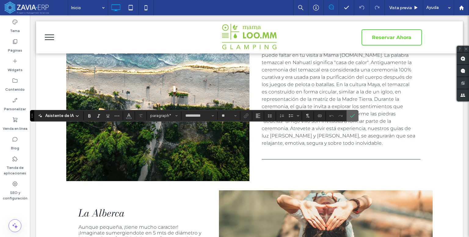
click at [356, 113] on section at bounding box center [352, 115] width 12 height 11
click at [355, 114] on label "Confirmar" at bounding box center [352, 115] width 9 height 11
type input "**"
click at [354, 115] on label "Confirmar" at bounding box center [352, 115] width 9 height 11
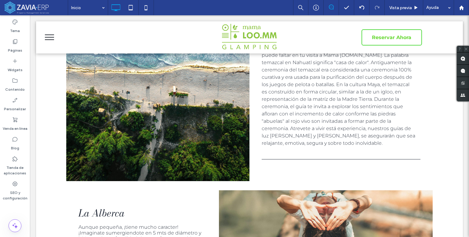
type input "**********"
type input "**"
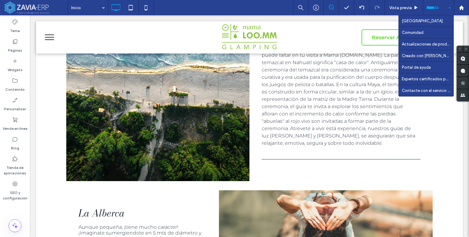
click at [447, 9] on div "Ayuda" at bounding box center [438, 7] width 31 height 15
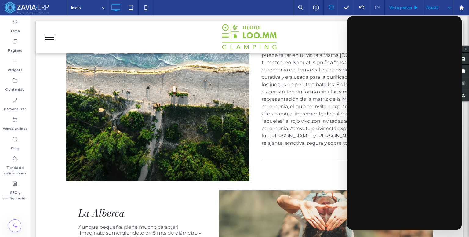
click at [395, 10] on span "Vista previa" at bounding box center [400, 7] width 23 height 5
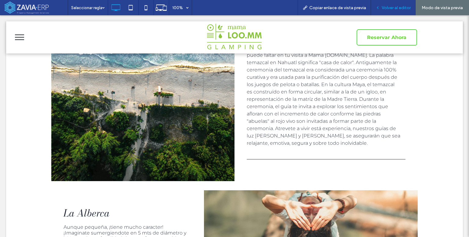
click at [389, 7] on span "Volver al editor" at bounding box center [395, 7] width 29 height 5
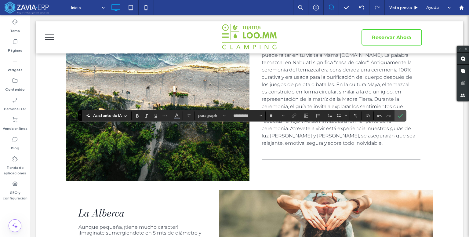
type input "**"
click at [398, 114] on icon "Confirmar" at bounding box center [400, 115] width 5 height 5
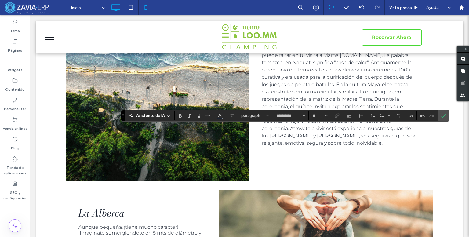
type input "**"
click at [438, 114] on label "Confirmar" at bounding box center [442, 115] width 9 height 11
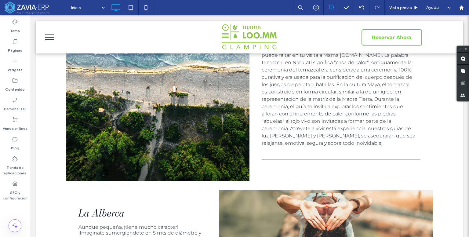
type input "**********"
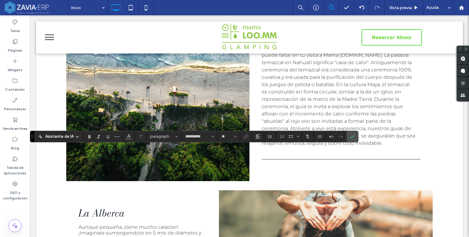
type input "**"
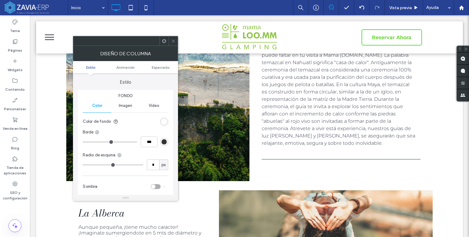
click at [174, 43] on span at bounding box center [173, 40] width 5 height 9
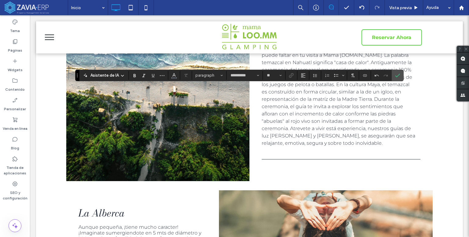
type input "**"
click at [400, 74] on label "Confirmar" at bounding box center [397, 75] width 9 height 11
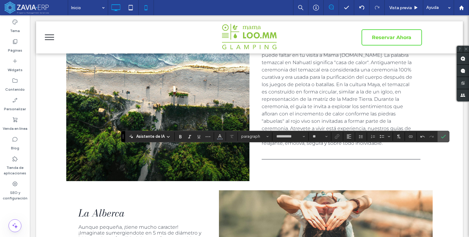
type input "**"
click at [444, 133] on label "Confirmar" at bounding box center [442, 136] width 9 height 11
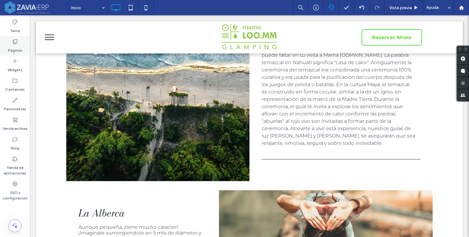
click at [16, 46] on label "Páginas" at bounding box center [15, 49] width 14 height 9
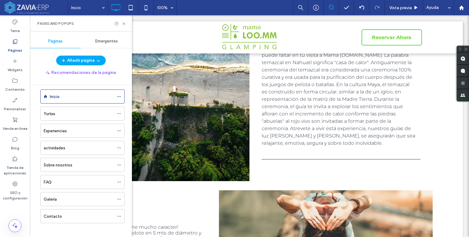
scroll to position [9, 0]
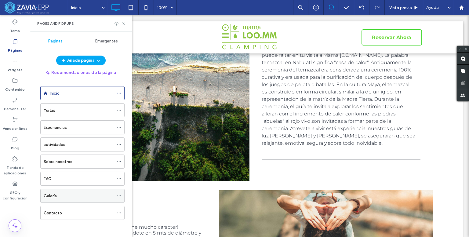
click at [56, 196] on label "Galería" at bounding box center [50, 195] width 13 height 11
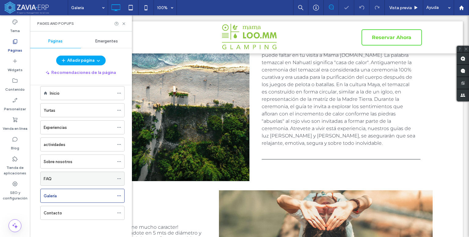
click at [56, 176] on div "FAQ" at bounding box center [79, 178] width 70 height 6
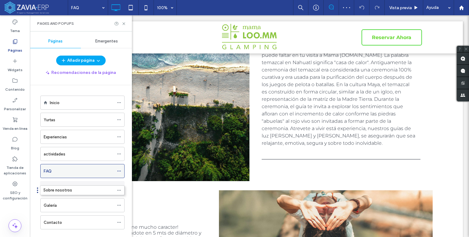
drag, startPoint x: 71, startPoint y: 160, endPoint x: 70, endPoint y: 189, distance: 29.3
click at [69, 190] on label "Sobre nosotros" at bounding box center [58, 188] width 29 height 11
click at [126, 25] on icon at bounding box center [123, 23] width 5 height 5
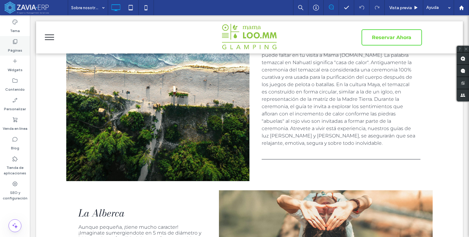
click at [21, 45] on label "Páginas" at bounding box center [15, 49] width 14 height 9
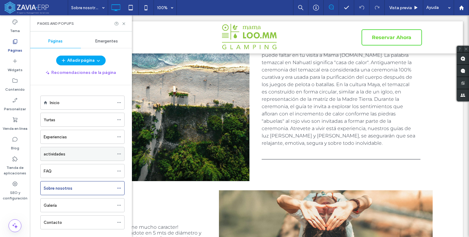
click at [62, 153] on label "actividades" at bounding box center [55, 154] width 22 height 11
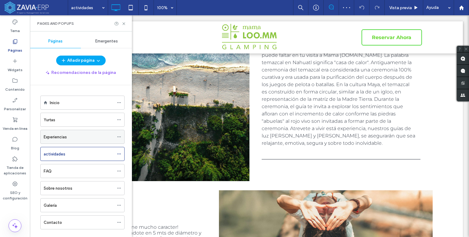
click at [65, 141] on div "Experiencias" at bounding box center [79, 136] width 70 height 13
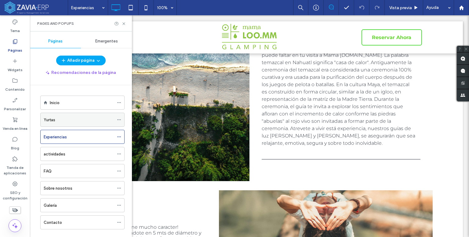
drag, startPoint x: 74, startPoint y: 126, endPoint x: 71, endPoint y: 121, distance: 5.6
click at [74, 126] on ol "Inicio Yurtas Experiencias actividades FAQ Sobre nosotros Galería Contacto" at bounding box center [79, 162] width 92 height 134
click at [71, 120] on div "Yurtas" at bounding box center [79, 120] width 70 height 6
click at [84, 203] on div "Galería" at bounding box center [79, 205] width 70 height 6
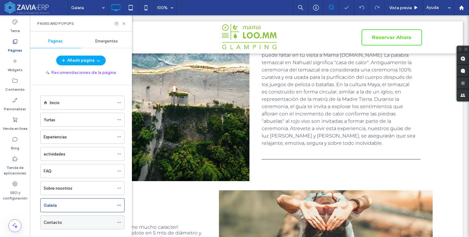
click at [84, 219] on div "Contacto" at bounding box center [79, 222] width 70 height 6
click at [57, 117] on div "Yurtas" at bounding box center [79, 120] width 70 height 6
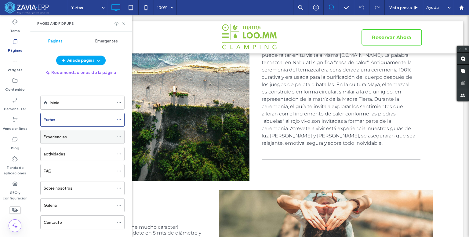
click at [59, 138] on label "Experiencias" at bounding box center [55, 136] width 23 height 11
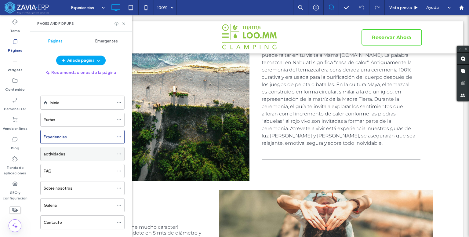
click at [73, 152] on div "actividades" at bounding box center [79, 154] width 70 height 6
click at [55, 170] on div "FAQ" at bounding box center [79, 171] width 70 height 6
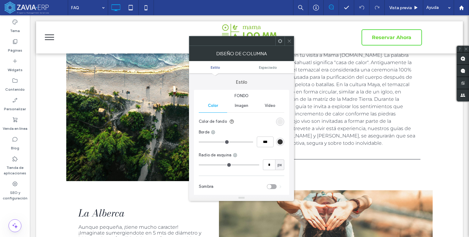
click at [286, 39] on div at bounding box center [288, 40] width 9 height 9
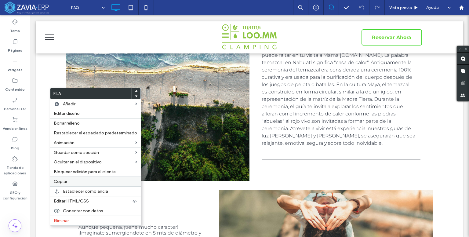
click at [61, 180] on span "Copiar" at bounding box center [60, 181] width 13 height 5
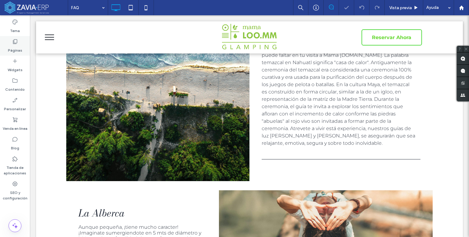
click at [13, 43] on icon at bounding box center [15, 41] width 6 height 6
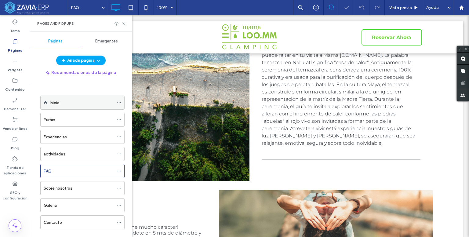
click at [66, 103] on div "Inicio" at bounding box center [82, 102] width 64 height 6
click at [123, 24] on icon at bounding box center [123, 23] width 5 height 5
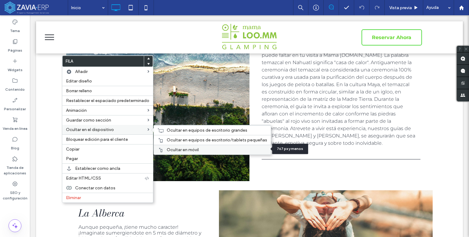
click at [186, 148] on span "Ocultar en móvil" at bounding box center [183, 149] width 32 height 5
click at [162, 135] on div "Ocultar en equipos de escritorio/tablets pequeñas" at bounding box center [212, 140] width 117 height 10
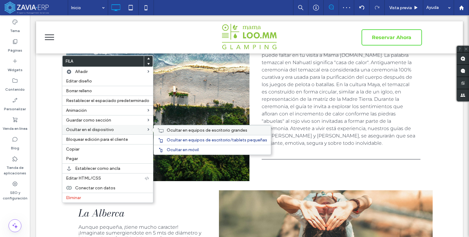
click at [167, 129] on span "Ocultar en equipos de escritorio grandes" at bounding box center [207, 130] width 81 height 5
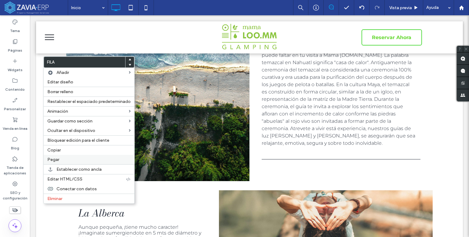
click at [59, 157] on label "Pegar" at bounding box center [88, 159] width 83 height 5
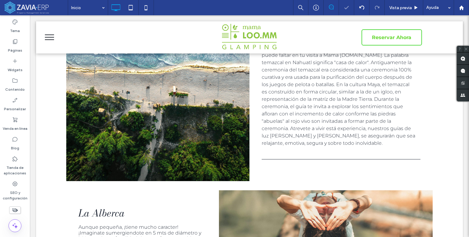
type input "**********"
type input "**"
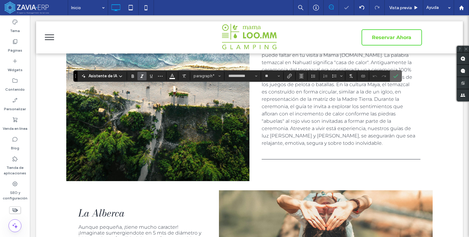
click at [396, 75] on icon "Confirmar" at bounding box center [395, 76] width 5 height 5
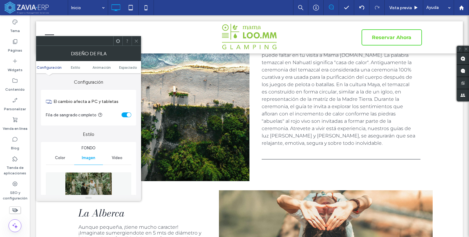
click at [133, 38] on div at bounding box center [135, 40] width 9 height 9
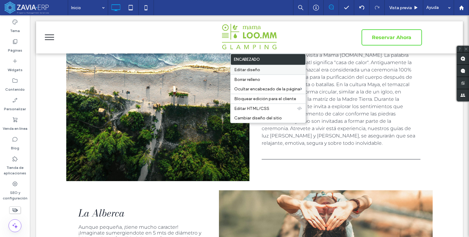
click at [248, 70] on span "Editar diseño" at bounding box center [247, 69] width 26 height 5
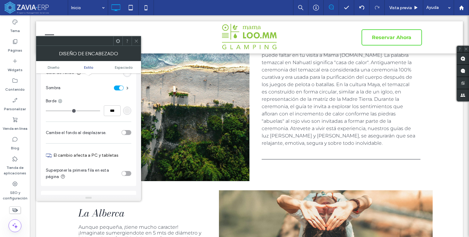
scroll to position [122, 0]
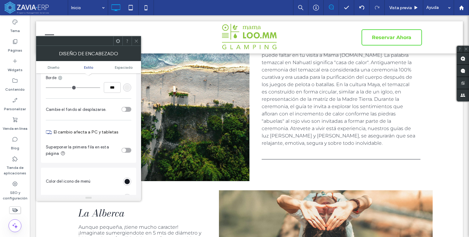
click at [123, 150] on div "toggle" at bounding box center [124, 150] width 4 height 4
click at [138, 41] on icon at bounding box center [136, 41] width 5 height 5
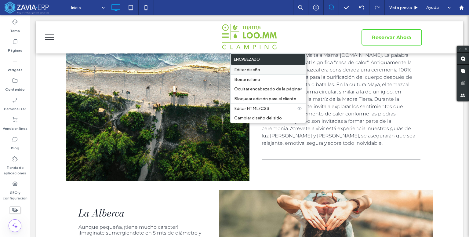
click at [250, 67] on span "Editar diseño" at bounding box center [247, 69] width 26 height 5
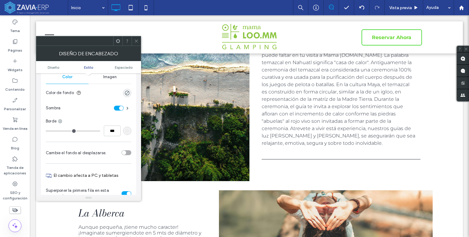
scroll to position [92, 0]
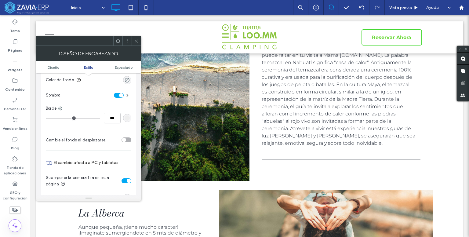
click at [126, 142] on div "toggle" at bounding box center [126, 139] width 10 height 5
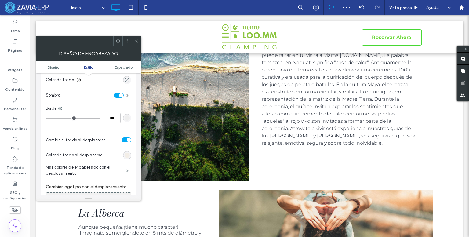
click at [135, 42] on icon at bounding box center [136, 41] width 5 height 5
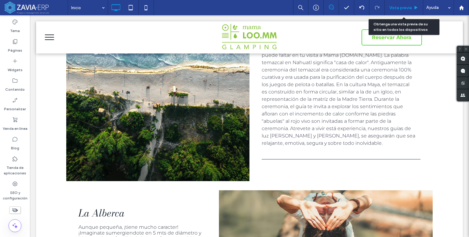
click at [408, 8] on span "Vista previa" at bounding box center [400, 7] width 23 height 5
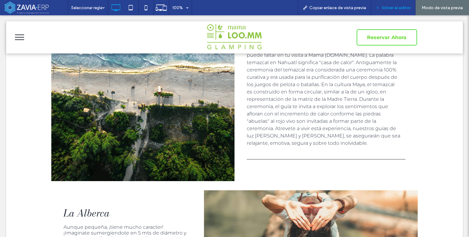
click at [400, 9] on span "Volver al editor" at bounding box center [395, 7] width 29 height 5
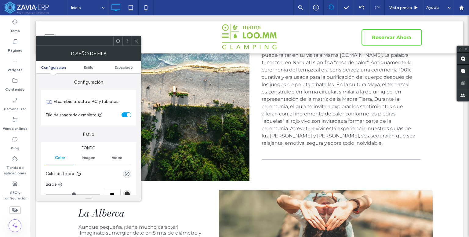
click at [133, 41] on div at bounding box center [135, 40] width 9 height 9
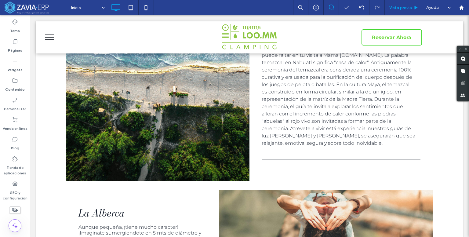
click at [410, 9] on span "Vista previa" at bounding box center [400, 7] width 23 height 5
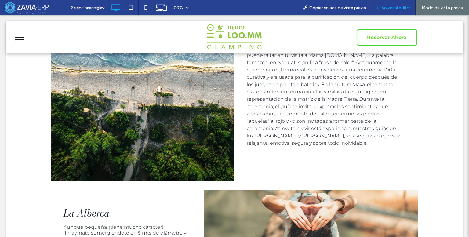
click at [385, 8] on span "Volver al editor" at bounding box center [395, 7] width 29 height 5
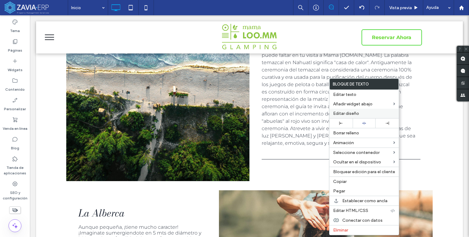
click at [351, 115] on span "Editar diseño" at bounding box center [346, 113] width 26 height 5
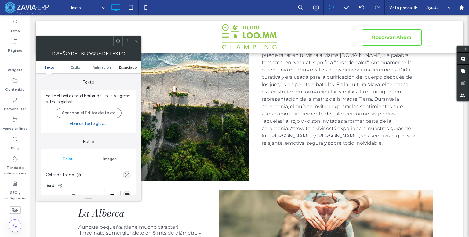
click at [127, 65] on span "Espaciado" at bounding box center [128, 67] width 18 height 5
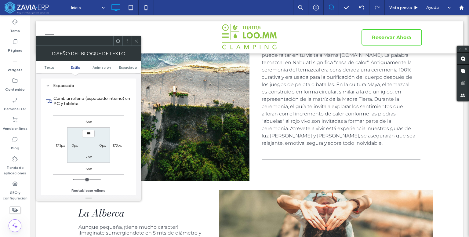
scroll to position [175, 0]
click at [88, 120] on label "8px" at bounding box center [88, 121] width 6 height 5
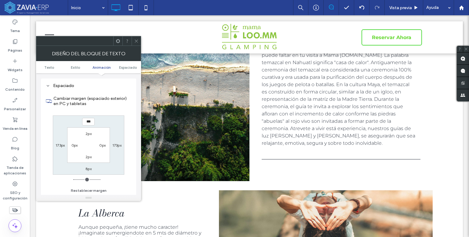
click at [88, 134] on label "2px" at bounding box center [88, 133] width 6 height 5
type input "*"
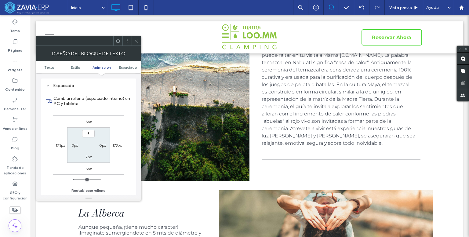
type input "*"
type input "***"
drag, startPoint x: 133, startPoint y: 37, endPoint x: 137, endPoint y: 39, distance: 4.2
click at [133, 37] on div at bounding box center [135, 40] width 9 height 9
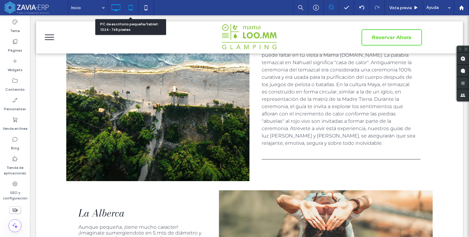
click at [130, 9] on use at bounding box center [130, 7] width 4 height 5
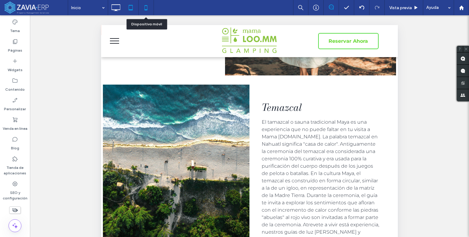
click at [148, 8] on icon at bounding box center [146, 8] width 12 height 12
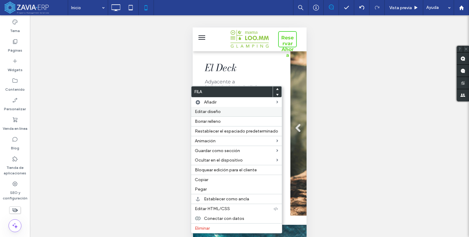
click at [218, 112] on span "Editar diseño" at bounding box center [208, 111] width 26 height 5
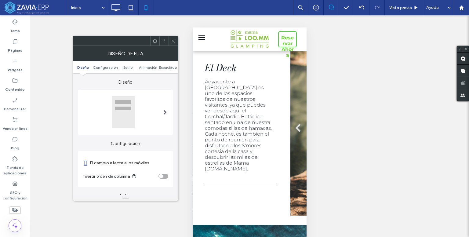
click at [164, 64] on ul "Diseño Configuración Estilo Animación Espaciado" at bounding box center [125, 67] width 105 height 12
click at [165, 67] on span "Espaciado" at bounding box center [168, 67] width 18 height 5
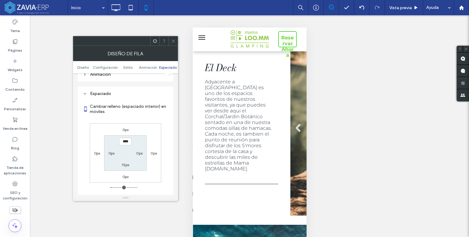
scroll to position [234, 0]
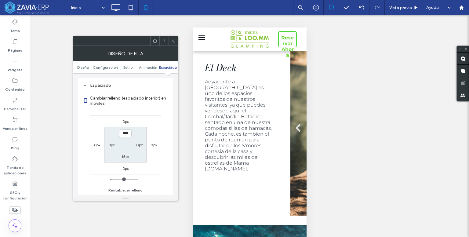
click at [96, 145] on label "0px" at bounding box center [97, 144] width 6 height 5
type input "*"
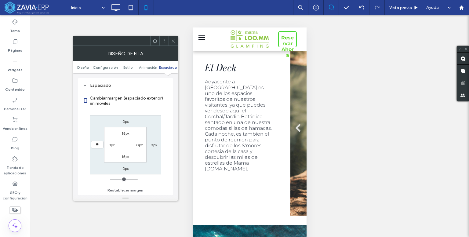
type input "**"
type input "****"
click at [150, 143] on div "0px" at bounding box center [153, 145] width 14 height 6
click at [151, 143] on label "0px" at bounding box center [153, 144] width 6 height 5
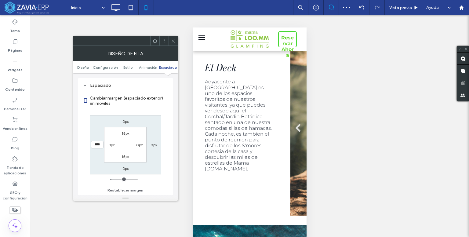
type input "*"
type input "**"
type input "****"
click at [125, 167] on label "0px" at bounding box center [125, 168] width 6 height 5
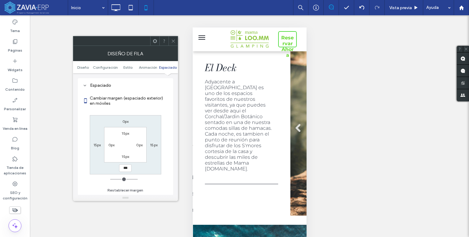
type input "*"
type input "**"
type input "****"
click at [123, 121] on label "0px" at bounding box center [125, 121] width 6 height 5
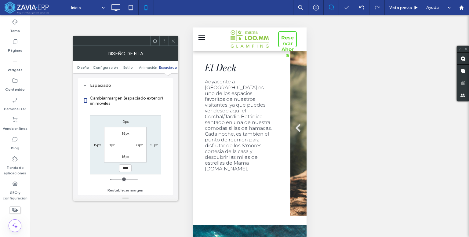
type input "*"
type input "**"
type input "****"
click at [174, 39] on icon at bounding box center [173, 41] width 5 height 5
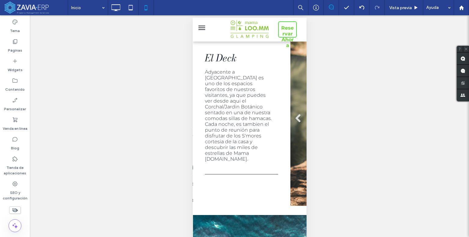
scroll to position [15, 0]
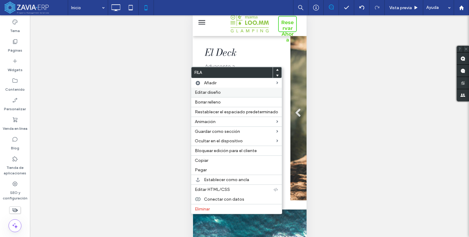
click at [209, 90] on span "Editar diseño" at bounding box center [208, 92] width 26 height 5
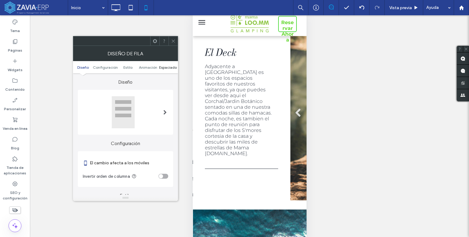
click at [167, 66] on span "Espaciado" at bounding box center [168, 67] width 18 height 5
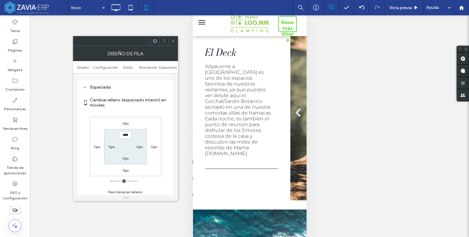
scroll to position [234, 0]
click at [92, 146] on div "0px" at bounding box center [97, 145] width 14 height 6
click at [95, 144] on label "0px" at bounding box center [97, 144] width 6 height 5
type input "*"
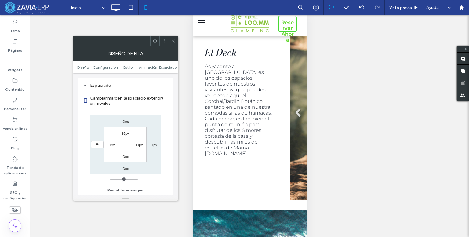
type input "**"
type input "****"
click at [153, 144] on label "0px" at bounding box center [153, 144] width 6 height 5
type input "*"
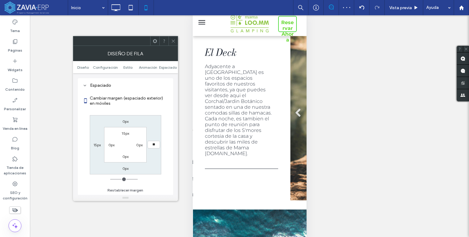
type input "**"
type input "****"
click at [123, 167] on label "0px" at bounding box center [125, 168] width 6 height 5
type input "*"
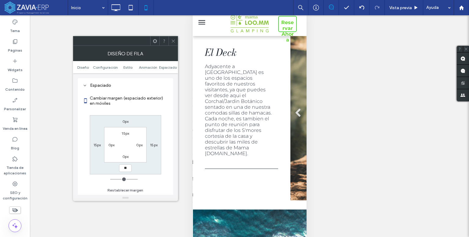
type input "**"
type input "****"
click at [173, 39] on icon at bounding box center [173, 41] width 5 height 5
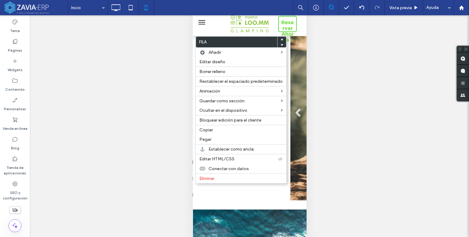
click at [319, 46] on div "Hacer visible? Sí Hacer visible? Sí Hacer visible? Sí Hacer visible? Sí Hacer v…" at bounding box center [249, 133] width 439 height 237
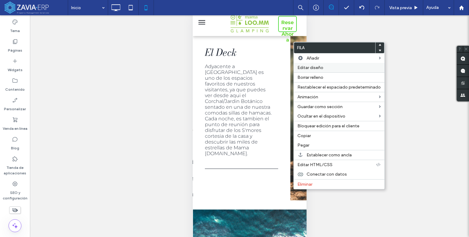
click at [312, 65] on span "Editar diseño" at bounding box center [310, 67] width 26 height 5
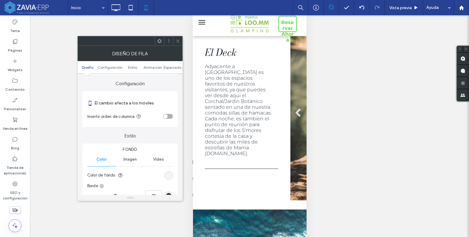
scroll to position [61, 0]
click at [169, 173] on div "rgb(246, 244, 241)" at bounding box center [168, 173] width 5 height 5
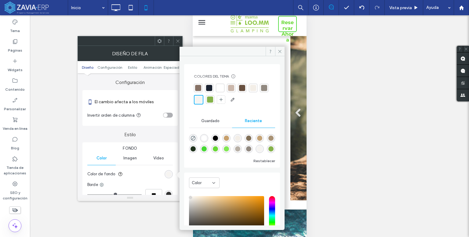
click at [251, 88] on div at bounding box center [253, 88] width 6 height 6
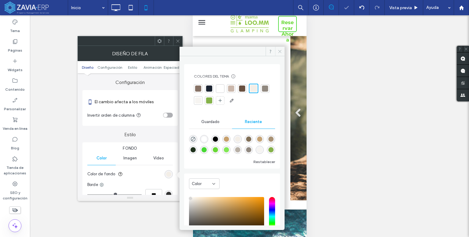
click at [276, 52] on span at bounding box center [279, 51] width 9 height 9
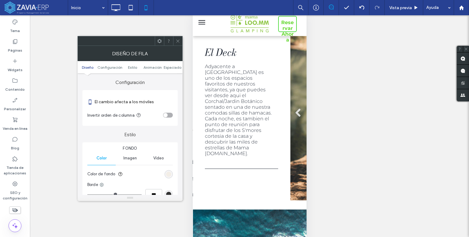
click at [176, 39] on icon at bounding box center [177, 41] width 5 height 5
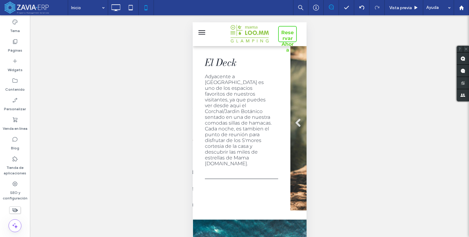
scroll to position [0, 0]
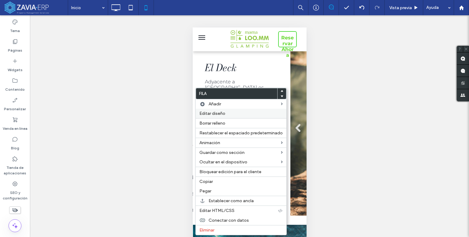
click at [212, 115] on span "Editar diseño" at bounding box center [212, 113] width 26 height 5
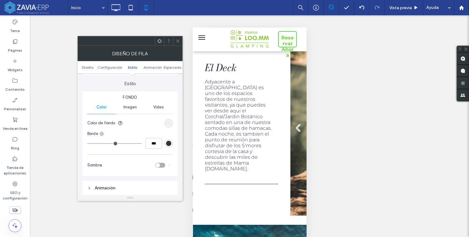
scroll to position [122, 0]
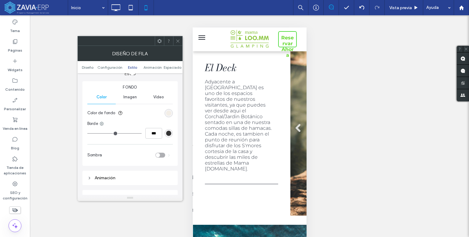
click at [157, 155] on div "toggle" at bounding box center [158, 155] width 4 height 4
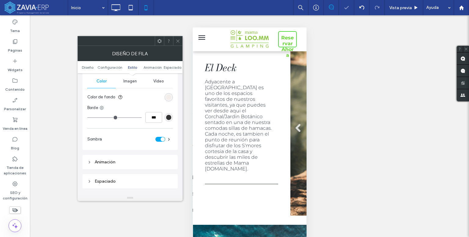
scroll to position [153, 0]
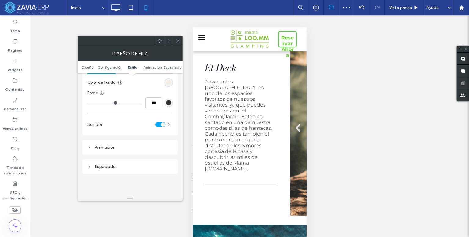
click at [177, 40] on use at bounding box center [177, 40] width 3 height 3
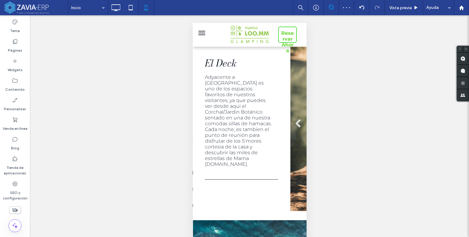
scroll to position [0, 0]
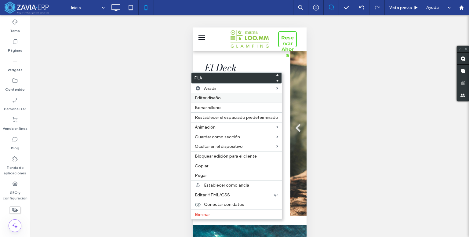
click at [205, 100] on span "Editar diseño" at bounding box center [208, 97] width 26 height 5
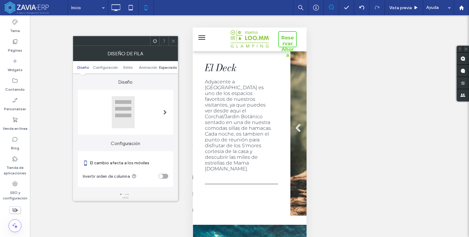
click at [166, 65] on span "Espaciado" at bounding box center [168, 67] width 18 height 5
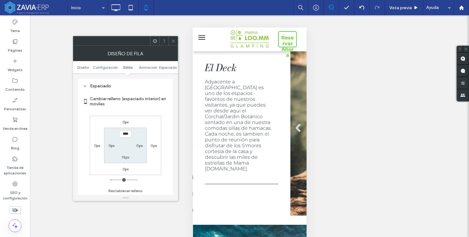
scroll to position [234, 0]
click at [98, 144] on label "0px" at bounding box center [97, 144] width 6 height 5
type input "*"
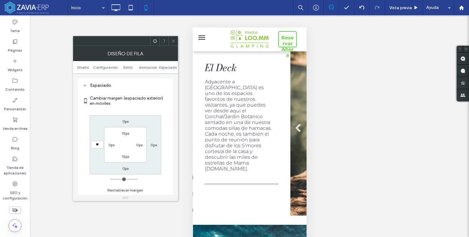
type input "**"
type input "****"
click at [154, 144] on label "0px" at bounding box center [153, 144] width 6 height 5
type input "*"
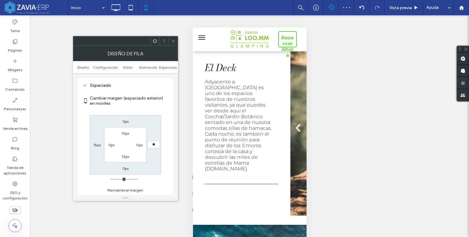
type input "**"
type input "****"
click at [125, 121] on label "0px" at bounding box center [125, 121] width 6 height 5
type input "*"
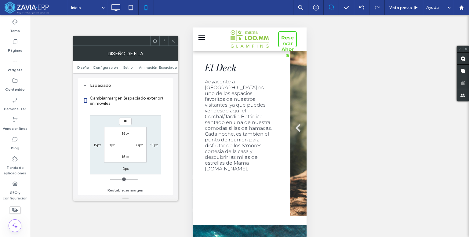
type input "**"
type input "****"
click at [124, 168] on label "0px" at bounding box center [125, 168] width 6 height 5
type input "*"
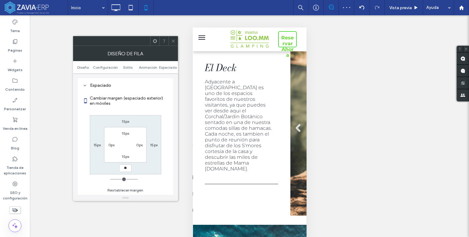
type input "**"
type input "****"
click at [85, 66] on span "Diseño" at bounding box center [83, 67] width 12 height 5
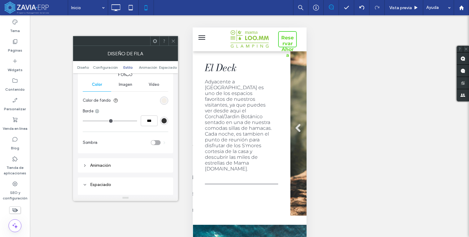
scroll to position [153, 0]
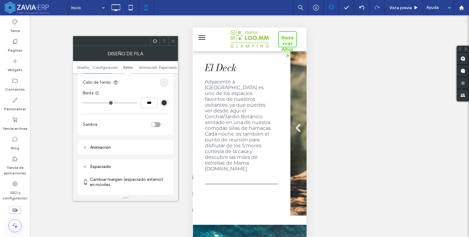
click at [157, 125] on div "toggle" at bounding box center [156, 124] width 10 height 5
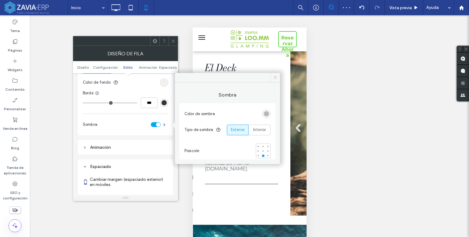
click at [274, 76] on use at bounding box center [275, 77] width 3 height 3
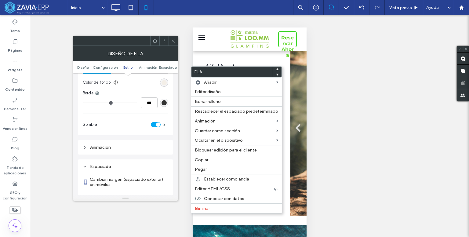
click at [168, 70] on ul "Diseño Configuración Estilo Animación Espaciado" at bounding box center [125, 67] width 105 height 12
click at [165, 68] on span "Espaciado" at bounding box center [168, 67] width 18 height 5
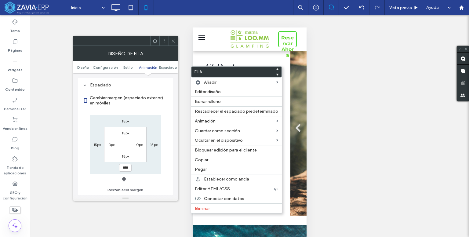
scroll to position [234, 0]
click at [125, 120] on label "15px" at bounding box center [125, 121] width 8 height 5
click at [125, 120] on input "****" at bounding box center [125, 121] width 13 height 8
click at [170, 42] on div at bounding box center [172, 40] width 9 height 9
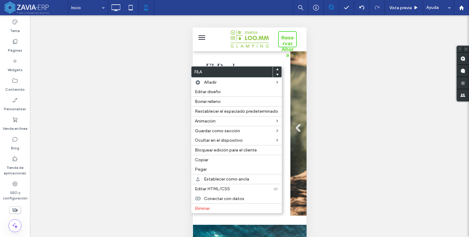
click at [358, 76] on div "Hacer visible? Sí Hacer visible? Sí Hacer visible? Sí Hacer visible? Sí Hacer v…" at bounding box center [249, 133] width 439 height 237
click at [202, 90] on span "Editar diseño" at bounding box center [208, 91] width 26 height 5
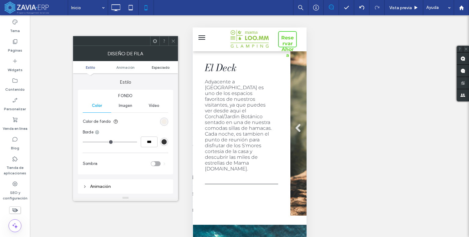
click at [157, 66] on span "Espaciado" at bounding box center [161, 67] width 18 height 5
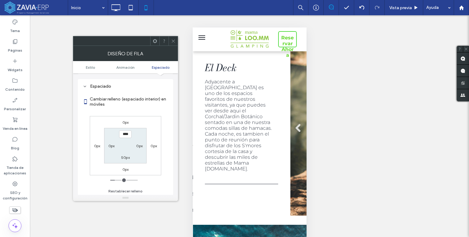
scroll to position [120, 0]
click at [124, 120] on label "0px" at bounding box center [125, 121] width 6 height 5
type input "*"
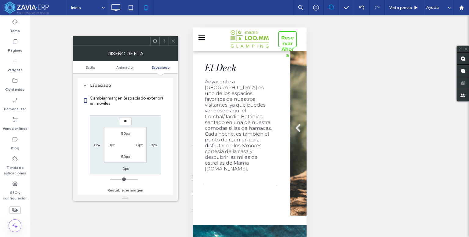
type input "**"
type input "****"
click at [126, 170] on label "0px" at bounding box center [125, 168] width 6 height 5
type input "*"
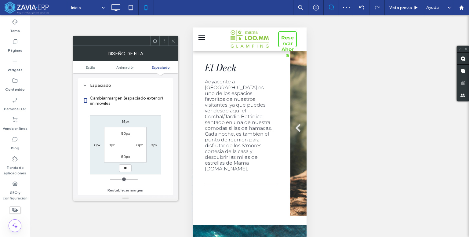
type input "**"
type input "****"
click at [99, 142] on label "0px" at bounding box center [97, 144] width 6 height 5
type input "*"
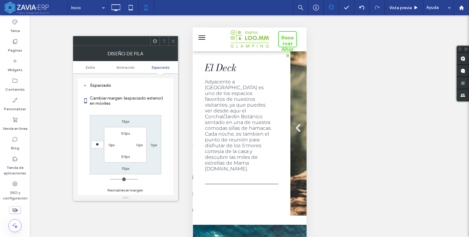
type input "**"
type input "****"
click at [150, 145] on div "0px" at bounding box center [153, 145] width 14 height 6
click at [152, 143] on label "0px" at bounding box center [153, 144] width 6 height 5
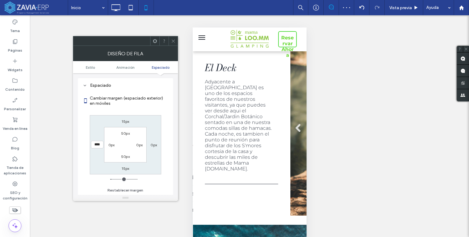
type input "*"
type input "**"
type input "****"
click at [89, 68] on span "Estilo" at bounding box center [90, 67] width 9 height 5
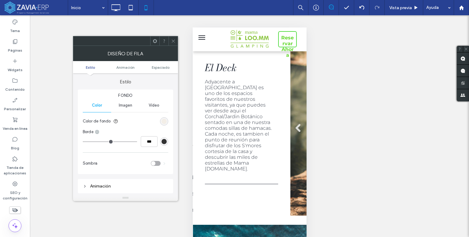
scroll to position [0, 0]
click at [155, 162] on div "toggle" at bounding box center [156, 163] width 10 height 5
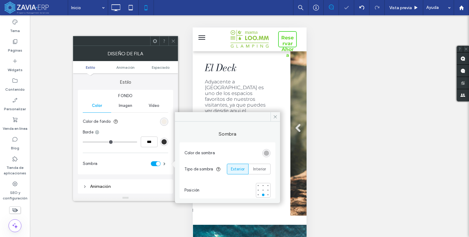
click at [171, 40] on icon at bounding box center [173, 41] width 5 height 5
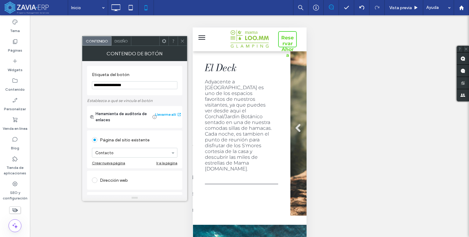
click at [122, 41] on span "Diseño" at bounding box center [120, 41] width 13 height 5
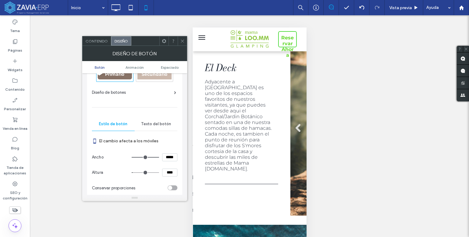
scroll to position [61, 0]
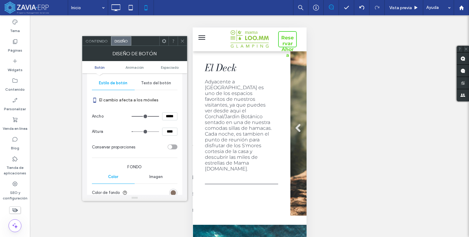
click at [156, 84] on span "Texto del botón" at bounding box center [156, 83] width 30 height 5
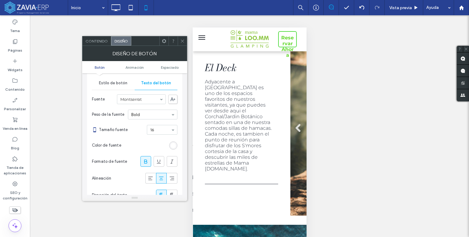
click at [110, 86] on div "Estilo de botón" at bounding box center [113, 82] width 43 height 13
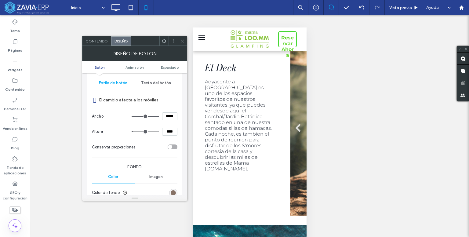
click at [173, 189] on div "rgb(135, 114, 102)" at bounding box center [173, 193] width 8 height 8
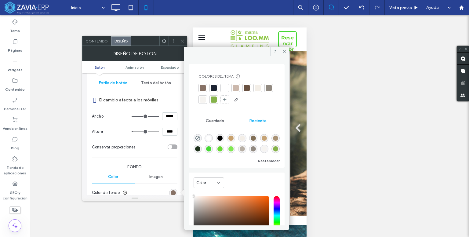
type input "****"
click at [198, 137] on icon "rgba(0, 0, 0, 0)" at bounding box center [197, 137] width 5 height 5
type input "*******"
type input "*"
type input "**"
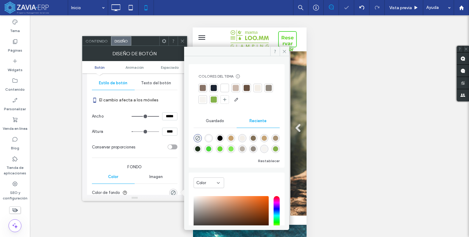
click at [378, 127] on div "Hacer visible? Sí Hacer visible? Sí Hacer visible? Sí Hacer visible? Sí Hacer v…" at bounding box center [249, 133] width 439 height 237
click at [284, 52] on icon at bounding box center [284, 51] width 5 height 5
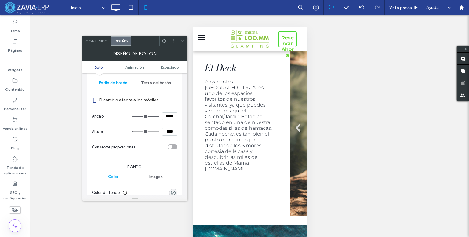
click at [156, 84] on span "Texto del botón" at bounding box center [156, 83] width 30 height 5
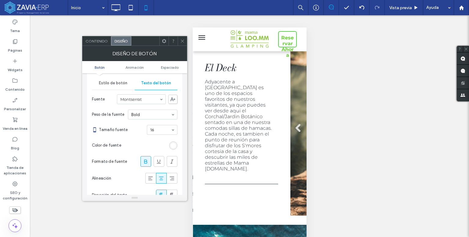
click at [171, 144] on div "rgb(255, 255, 255)" at bounding box center [173, 145] width 5 height 5
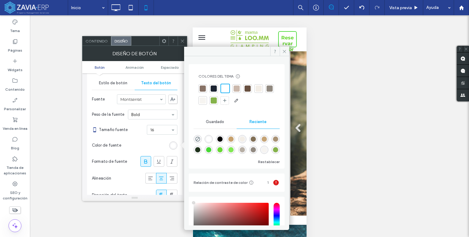
drag, startPoint x: 221, startPoint y: 137, endPoint x: 223, endPoint y: 132, distance: 4.6
click at [221, 137] on div "rgba(0, 0, 0, 1)" at bounding box center [219, 138] width 5 height 5
type input "*******"
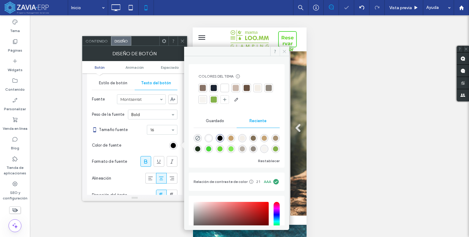
click at [282, 50] on icon at bounding box center [284, 51] width 5 height 5
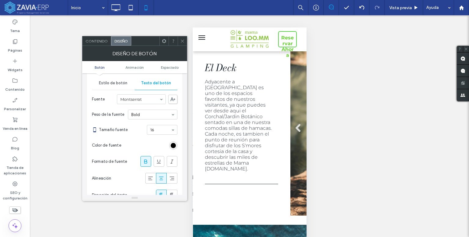
click at [350, 161] on div "Hacer visible? Sí Hacer visible? Sí Hacer visible? Sí Hacer visible? Sí Hacer v…" at bounding box center [249, 133] width 439 height 237
click at [186, 40] on div at bounding box center [182, 40] width 9 height 9
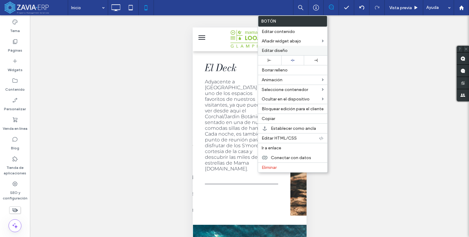
click at [282, 49] on span "Editar diseño" at bounding box center [274, 50] width 26 height 5
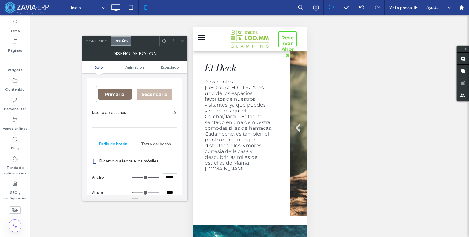
click at [112, 93] on span "Primario" at bounding box center [114, 94] width 23 height 5
type input "*"
type input "***"
type input "*****"
click at [152, 177] on input "range" at bounding box center [144, 177] width 27 height 1
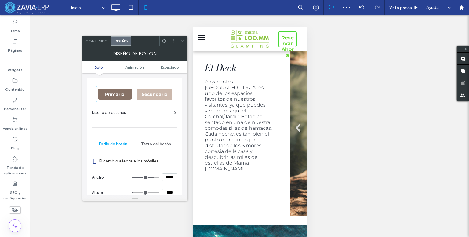
type input "***"
type input "*****"
type input "***"
type input "*****"
type input "***"
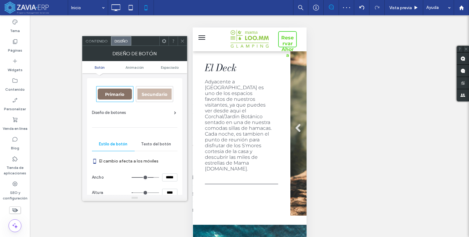
type input "*****"
type input "***"
type input "*****"
type input "***"
type input "*****"
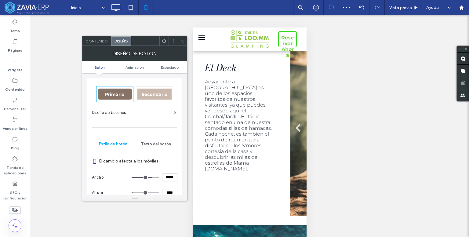
type input "***"
type input "*****"
type input "***"
type input "*****"
type input "***"
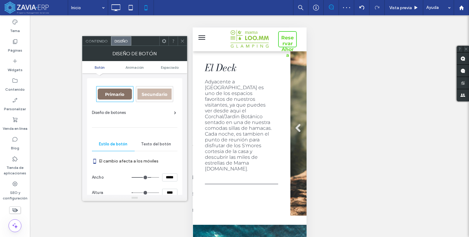
type input "*****"
type input "***"
click at [150, 178] on input "range" at bounding box center [144, 177] width 27 height 1
click at [149, 177] on input "range" at bounding box center [144, 177] width 27 height 1
click at [411, 140] on div "Hacer visible? Sí Hacer visible? Sí Hacer visible? Sí Hacer visible? Sí Hacer v…" at bounding box center [249, 133] width 439 height 237
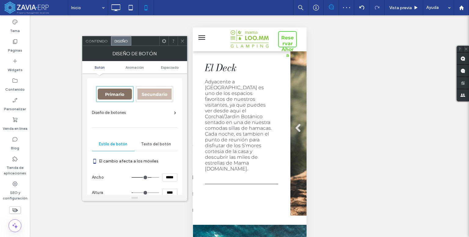
drag, startPoint x: 182, startPoint y: 41, endPoint x: 187, endPoint y: 50, distance: 10.3
click at [182, 42] on icon at bounding box center [182, 41] width 5 height 5
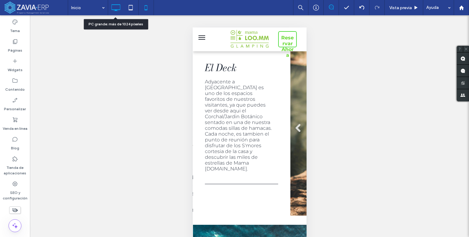
click at [119, 7] on icon at bounding box center [116, 8] width 12 height 12
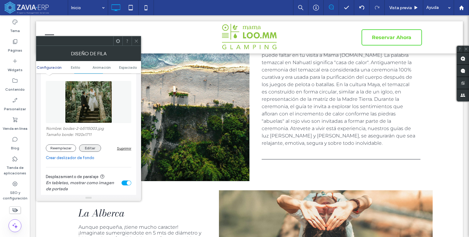
scroll to position [92, 0]
click at [73, 147] on button "Reemplazar" at bounding box center [61, 147] width 30 height 7
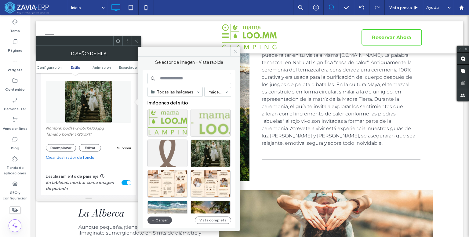
click at [159, 216] on button "Cargar" at bounding box center [159, 219] width 24 height 7
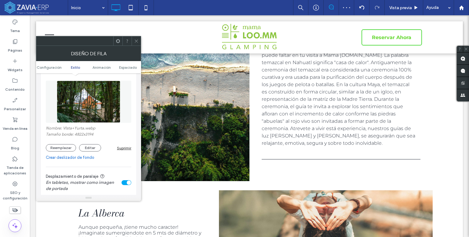
click at [137, 40] on icon at bounding box center [136, 41] width 5 height 5
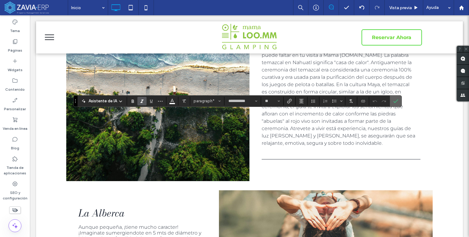
click at [396, 99] on use "Confirmar" at bounding box center [395, 101] width 5 height 4
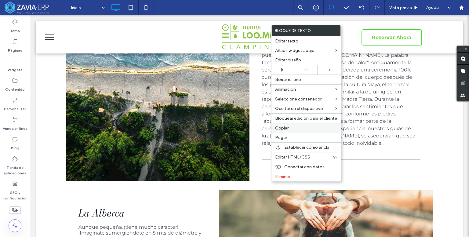
click at [288, 126] on span "Copiar" at bounding box center [281, 127] width 13 height 5
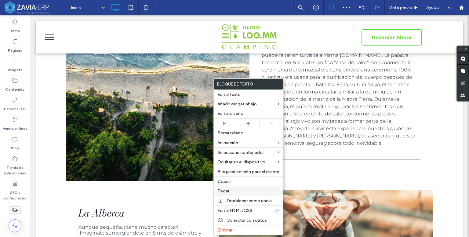
click at [228, 190] on span "Pegar" at bounding box center [223, 190] width 12 height 5
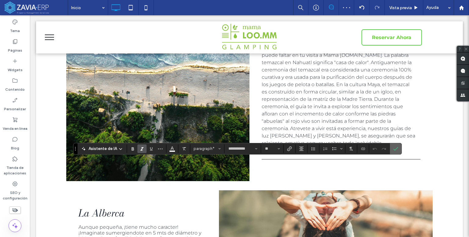
click at [394, 145] on span "Confirmar" at bounding box center [395, 148] width 5 height 10
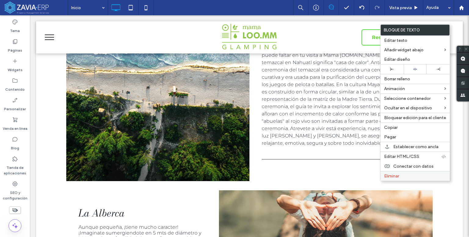
click at [408, 174] on label "Eliminar" at bounding box center [415, 175] width 62 height 5
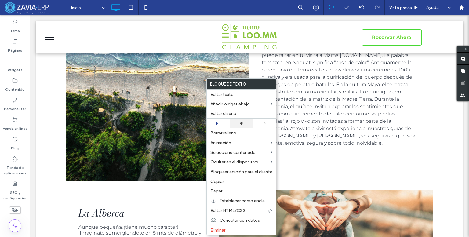
click at [239, 121] on icon at bounding box center [241, 123] width 4 height 4
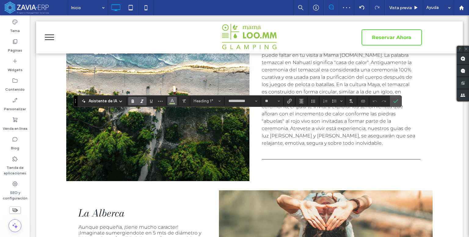
click at [173, 102] on icon "Color" at bounding box center [172, 100] width 5 height 5
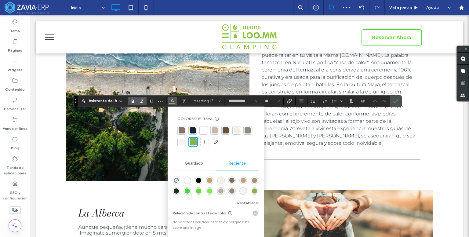
click at [181, 140] on div at bounding box center [181, 142] width 6 height 6
click at [206, 130] on div at bounding box center [203, 130] width 9 height 9
click at [397, 100] on label "Confirmar" at bounding box center [395, 100] width 9 height 11
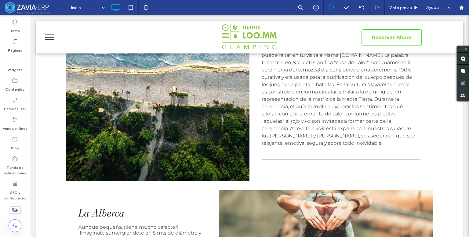
type input "**********"
type input "**"
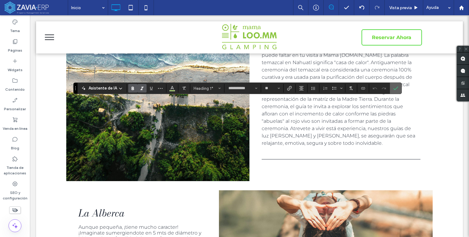
click at [395, 89] on icon "Confirmar" at bounding box center [395, 88] width 5 height 5
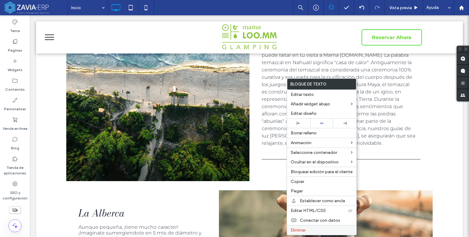
click at [302, 227] on span "Eliminar" at bounding box center [297, 229] width 15 height 5
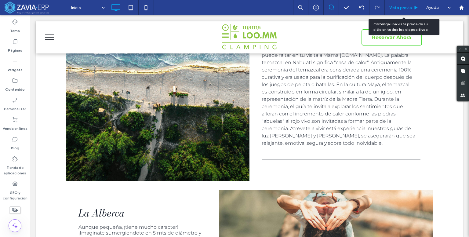
click at [410, 9] on span "Vista previa" at bounding box center [400, 7] width 23 height 5
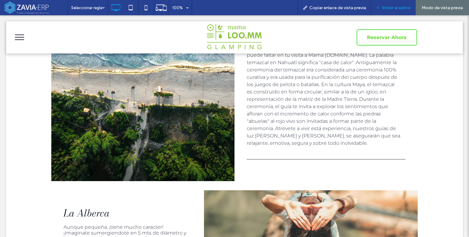
click at [383, 10] on span "Volver al editor" at bounding box center [395, 7] width 29 height 5
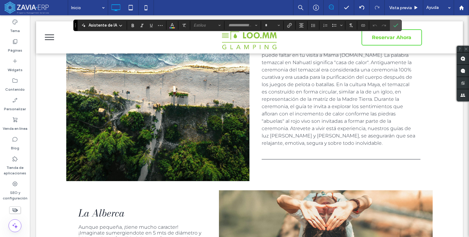
type input "**********"
type input "**"
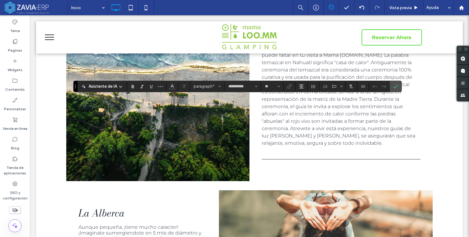
type input "**********"
type input "**"
click at [133, 86] on icon "Negrilla" at bounding box center [132, 86] width 5 height 5
click at [395, 88] on icon "Confirmar" at bounding box center [395, 86] width 5 height 5
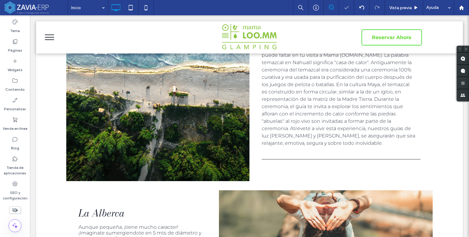
type input "**********"
type input "**"
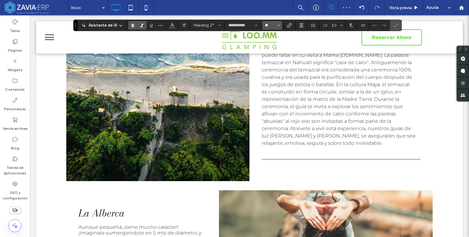
click at [267, 26] on input "**" at bounding box center [270, 25] width 12 height 5
click at [272, 77] on label "48" at bounding box center [272, 76] width 20 height 9
type input "**"
click at [275, 25] on input "**" at bounding box center [270, 25] width 12 height 5
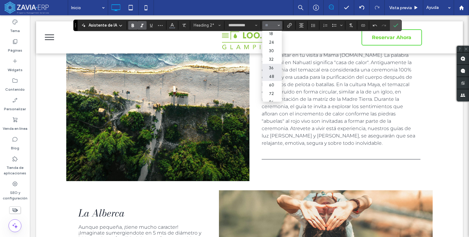
click at [272, 69] on label "36" at bounding box center [272, 68] width 20 height 9
type input "**"
click at [393, 23] on icon "Confirmar" at bounding box center [395, 25] width 5 height 5
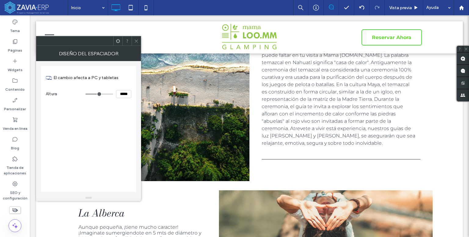
click at [134, 45] on span at bounding box center [136, 40] width 5 height 9
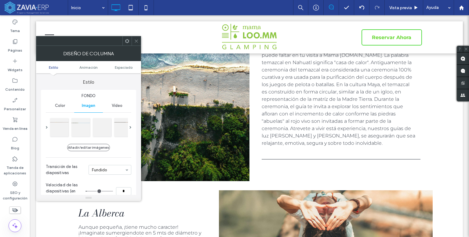
type input "**"
click at [85, 125] on div at bounding box center [80, 126] width 18 height 18
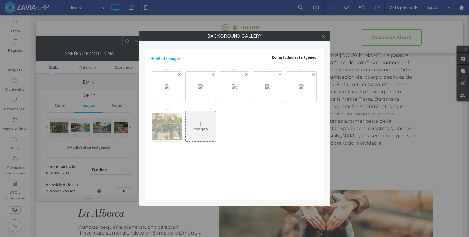
click at [178, 113] on icon at bounding box center [179, 114] width 2 height 2
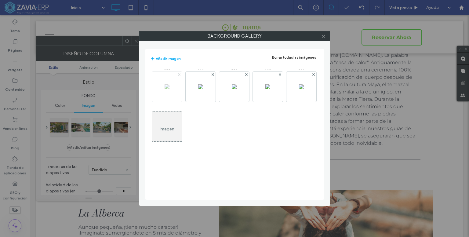
click at [178, 74] on icon at bounding box center [179, 74] width 2 height 2
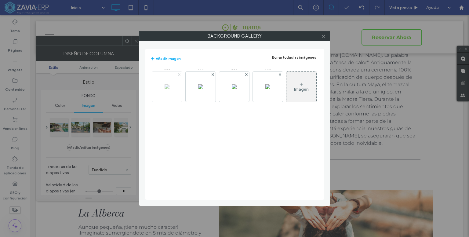
click at [179, 75] on use at bounding box center [179, 74] width 2 height 2
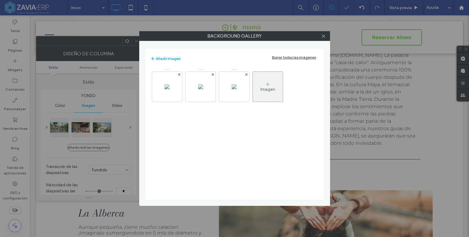
click at [179, 75] on icon at bounding box center [179, 74] width 2 height 2
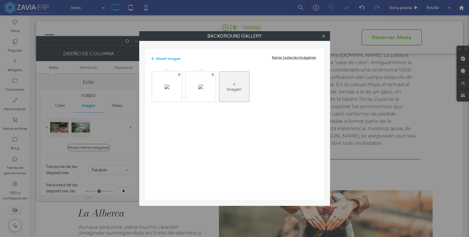
click at [179, 75] on icon at bounding box center [179, 74] width 2 height 2
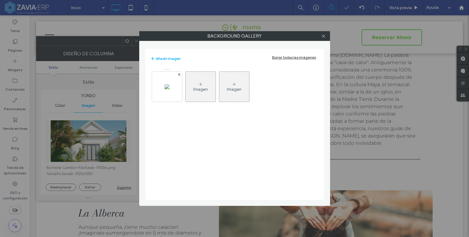
click at [203, 84] on icon at bounding box center [200, 84] width 5 height 5
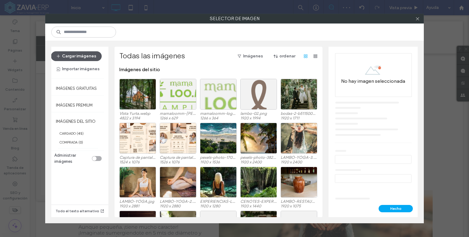
click at [78, 57] on button "Cargar imágenes" at bounding box center [76, 56] width 51 height 10
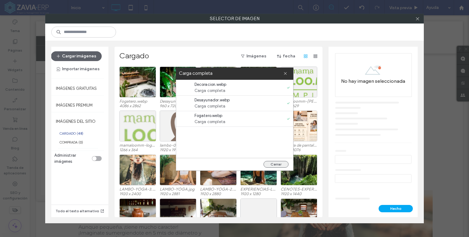
click at [276, 162] on button "Cerrar" at bounding box center [275, 164] width 25 height 7
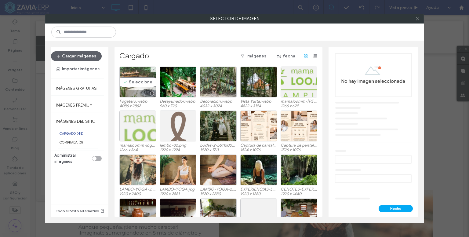
click at [141, 81] on div "Seleccione" at bounding box center [137, 82] width 37 height 31
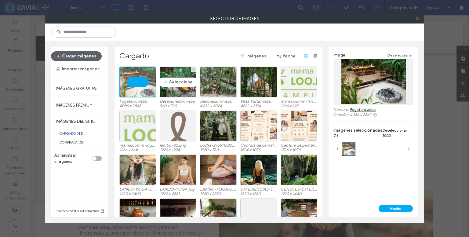
click at [182, 85] on div "Seleccione" at bounding box center [178, 82] width 37 height 31
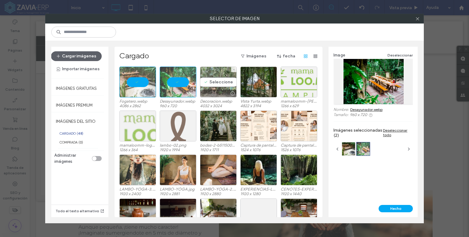
click at [215, 85] on div "Seleccione" at bounding box center [218, 82] width 37 height 31
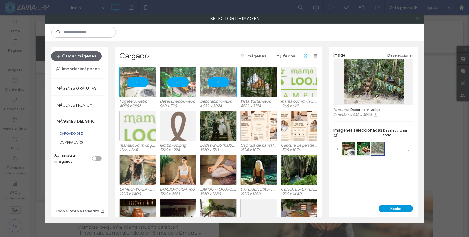
click at [401, 208] on button "Hecho" at bounding box center [395, 208] width 34 height 7
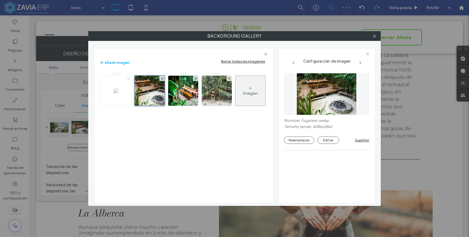
click at [128, 77] on use at bounding box center [128, 78] width 2 height 2
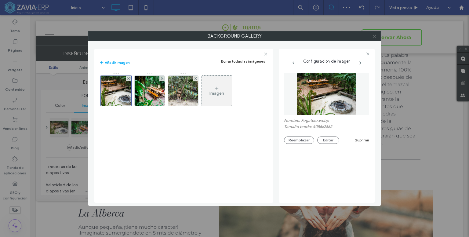
click at [375, 34] on icon at bounding box center [374, 36] width 5 height 5
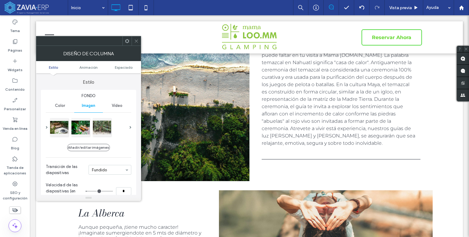
click at [135, 41] on use at bounding box center [136, 40] width 3 height 3
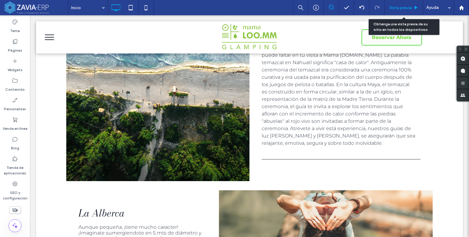
click at [405, 3] on div "Vista previa" at bounding box center [403, 7] width 38 height 15
click at [398, 10] on div "Vista previa" at bounding box center [403, 7] width 38 height 15
click at [404, 7] on span "Vista previa" at bounding box center [400, 7] width 23 height 5
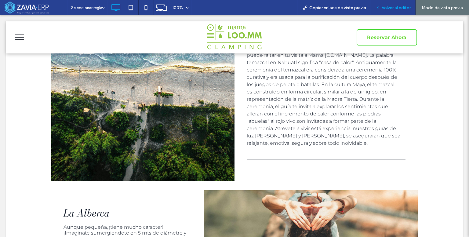
click at [387, 7] on span "Volver al editor" at bounding box center [395, 7] width 29 height 5
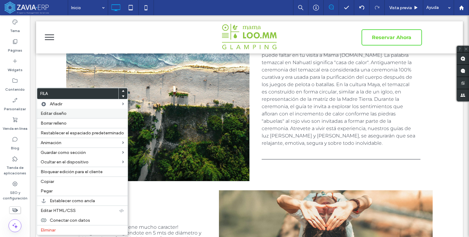
click at [57, 112] on span "Editar diseño" at bounding box center [54, 113] width 26 height 5
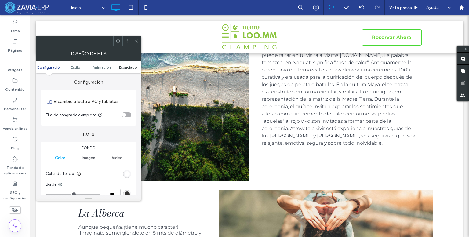
click at [125, 67] on span "Espaciado" at bounding box center [128, 67] width 18 height 5
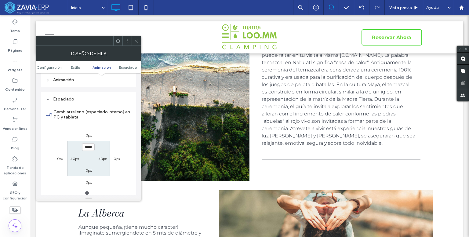
scroll to position [172, 0]
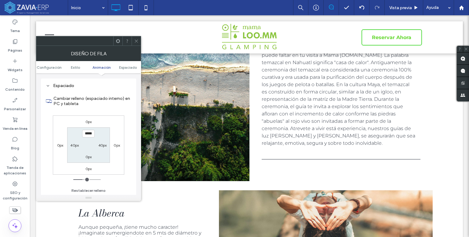
click at [61, 143] on label "0px" at bounding box center [60, 145] width 6 height 5
type input "*"
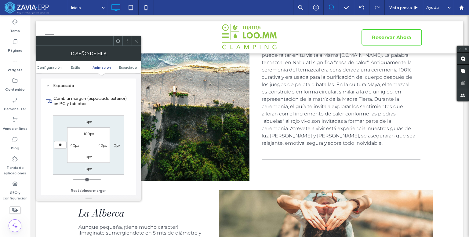
type input "**"
type input "****"
click at [114, 144] on label "0px" at bounding box center [116, 145] width 6 height 5
type input "*"
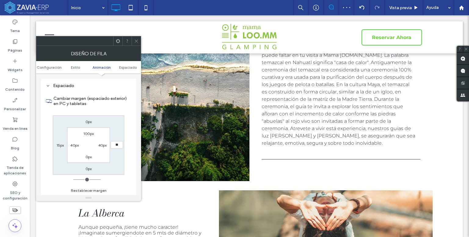
type input "**"
type input "****"
click at [87, 123] on label "0px" at bounding box center [88, 121] width 6 height 5
type input "*"
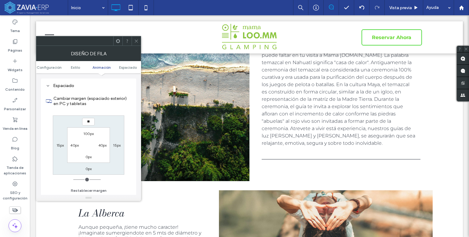
type input "**"
type input "****"
click at [56, 67] on span "Configuración" at bounding box center [49, 67] width 25 height 5
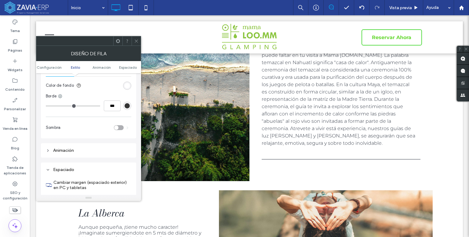
scroll to position [92, 0]
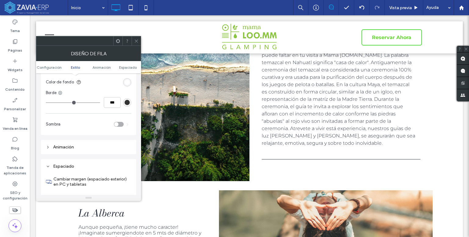
click at [117, 125] on div "toggle" at bounding box center [116, 124] width 4 height 4
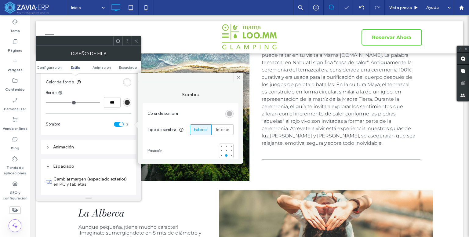
click at [135, 43] on span at bounding box center [136, 40] width 5 height 9
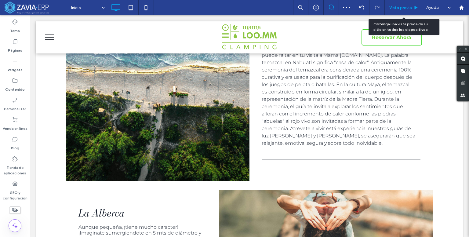
click at [405, 8] on span "Vista previa" at bounding box center [400, 7] width 23 height 5
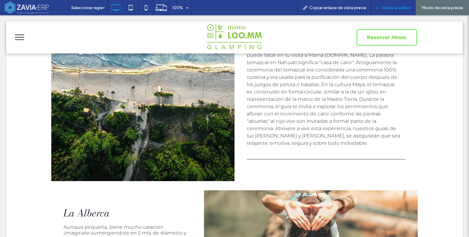
click at [396, 5] on span "Volver al editor" at bounding box center [395, 7] width 29 height 5
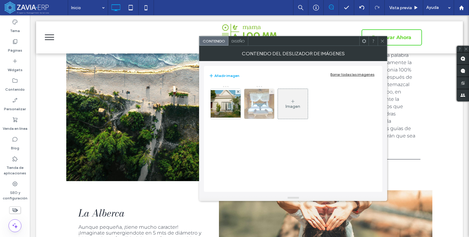
click at [270, 92] on icon at bounding box center [271, 91] width 2 height 2
click at [253, 99] on div "Imagen" at bounding box center [259, 103] width 30 height 29
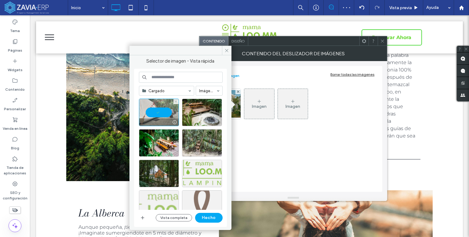
click at [156, 111] on div at bounding box center [159, 112] width 40 height 27
click at [205, 218] on button "Hecho" at bounding box center [208, 218] width 27 height 10
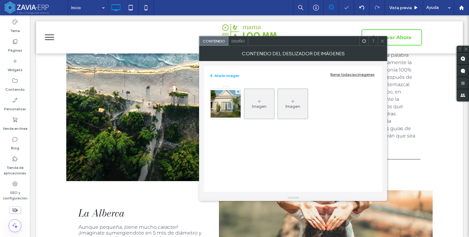
click at [254, 107] on div "Imagen" at bounding box center [259, 106] width 15 height 5
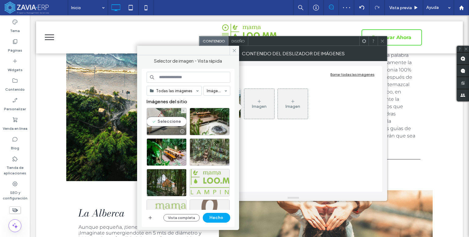
click at [159, 121] on div "Seleccione" at bounding box center [166, 121] width 40 height 27
click at [211, 215] on button "Hecho" at bounding box center [216, 218] width 27 height 10
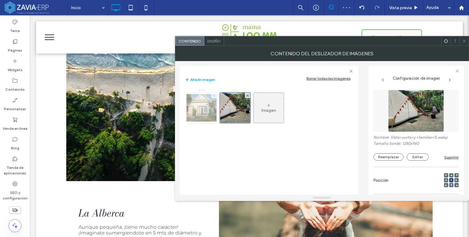
click at [214, 94] on use at bounding box center [213, 95] width 2 height 2
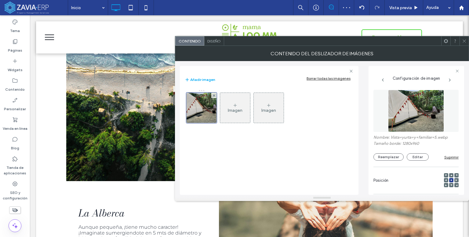
click at [463, 42] on icon at bounding box center [464, 41] width 5 height 5
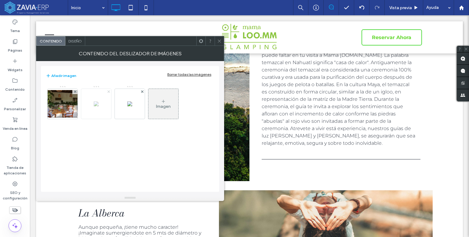
click at [109, 92] on use at bounding box center [108, 91] width 2 height 2
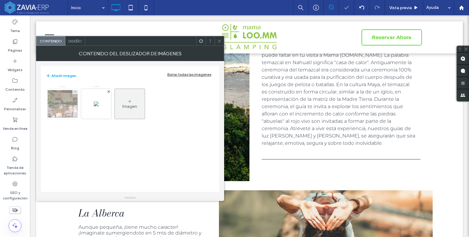
click at [72, 91] on img at bounding box center [62, 103] width 49 height 27
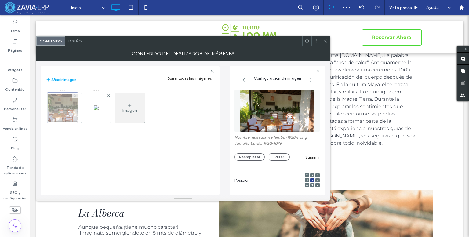
click at [76, 95] on icon at bounding box center [75, 95] width 2 height 2
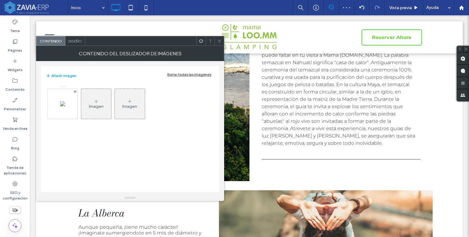
click at [96, 103] on icon at bounding box center [96, 101] width 5 height 5
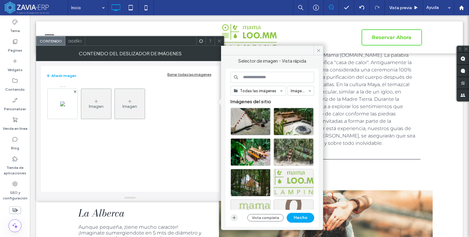
click at [236, 218] on use "button" at bounding box center [233, 217] width 3 height 3
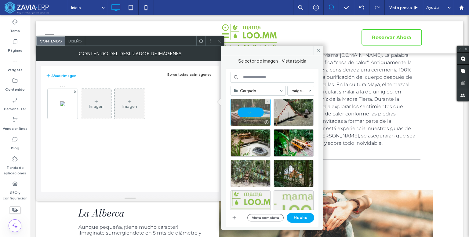
click at [250, 110] on div at bounding box center [250, 112] width 40 height 27
click at [258, 109] on div "Seleccione" at bounding box center [250, 112] width 40 height 27
click at [295, 214] on button "Hecho" at bounding box center [299, 218] width 27 height 10
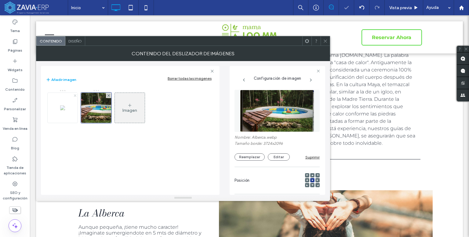
click at [74, 97] on span at bounding box center [75, 95] width 2 height 5
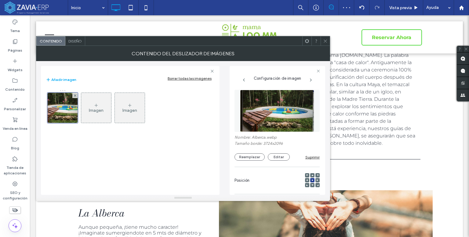
click at [326, 41] on icon at bounding box center [325, 41] width 5 height 5
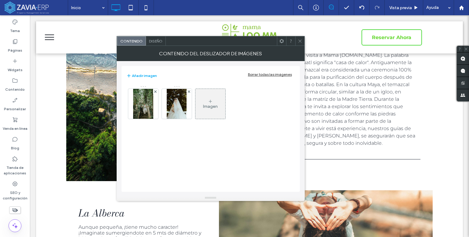
click at [298, 44] on span at bounding box center [299, 40] width 5 height 9
click at [155, 90] on icon at bounding box center [155, 91] width 2 height 2
click at [185, 114] on div "Imagen" at bounding box center [177, 103] width 30 height 29
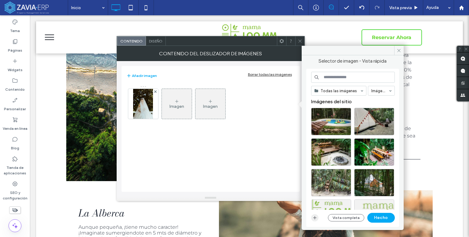
click at [313, 217] on icon "button" at bounding box center [314, 217] width 5 height 5
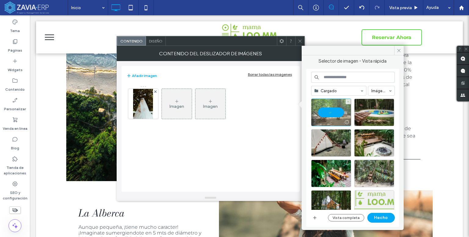
click at [337, 113] on div at bounding box center [331, 112] width 40 height 27
click at [333, 112] on div "Seleccione" at bounding box center [331, 112] width 40 height 27
click at [387, 218] on button "Hecho" at bounding box center [380, 218] width 27 height 10
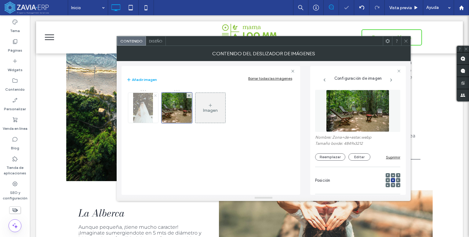
click at [156, 96] on icon at bounding box center [155, 95] width 2 height 2
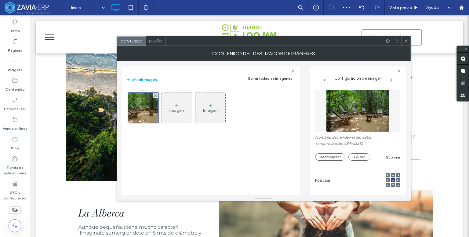
click at [405, 40] on icon at bounding box center [405, 41] width 5 height 5
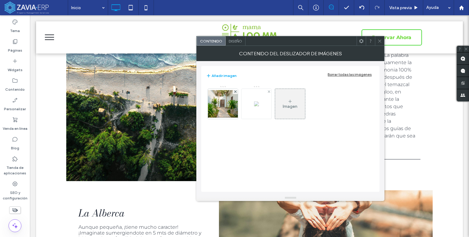
click at [267, 92] on div at bounding box center [268, 91] width 5 height 5
click at [244, 99] on div "Imagen" at bounding box center [256, 103] width 30 height 29
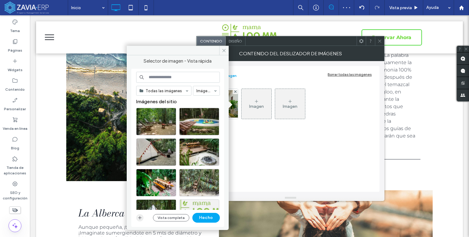
click at [140, 216] on icon "button" at bounding box center [139, 217] width 5 height 5
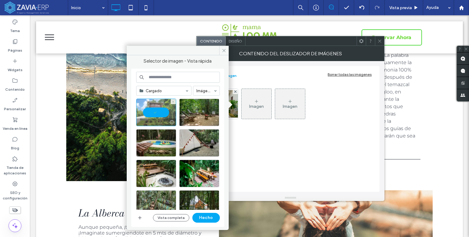
click at [165, 112] on div at bounding box center [156, 112] width 40 height 27
click at [145, 113] on div "Seleccione" at bounding box center [156, 112] width 40 height 27
click at [204, 217] on button "Hecho" at bounding box center [205, 218] width 27 height 10
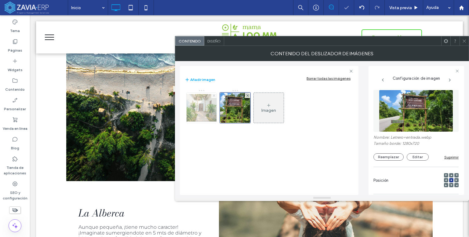
click at [213, 95] on icon at bounding box center [214, 95] width 2 height 2
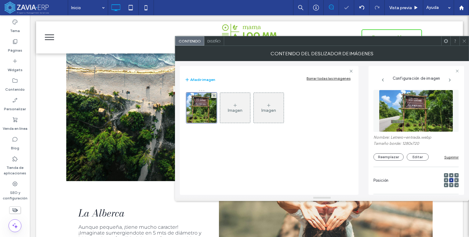
click at [466, 40] on div at bounding box center [463, 40] width 9 height 9
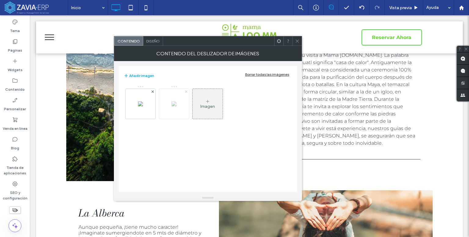
click at [187, 90] on icon at bounding box center [186, 91] width 2 height 2
click at [170, 106] on div "Imagen" at bounding box center [174, 106] width 15 height 5
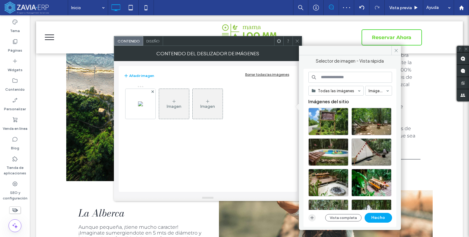
click at [315, 216] on span "button" at bounding box center [311, 217] width 7 height 7
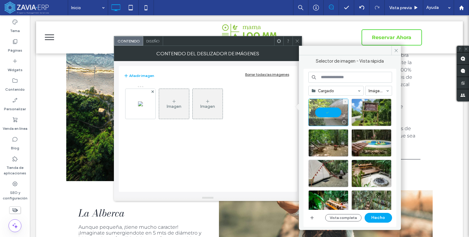
click at [335, 113] on div at bounding box center [328, 112] width 40 height 27
click at [335, 112] on div "Seleccione" at bounding box center [328, 112] width 40 height 27
click at [377, 215] on button "Hecho" at bounding box center [377, 218] width 27 height 10
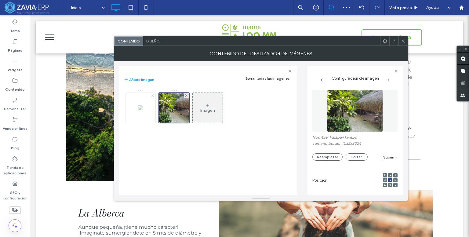
click at [153, 95] on use at bounding box center [152, 95] width 2 height 2
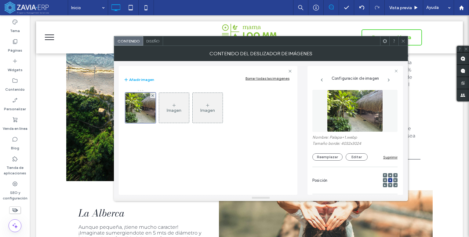
click at [402, 41] on icon at bounding box center [403, 41] width 5 height 5
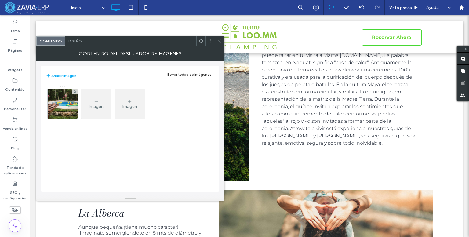
click at [93, 102] on div "Imagen" at bounding box center [96, 103] width 30 height 29
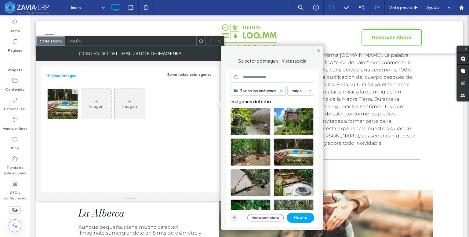
click at [236, 216] on icon "button" at bounding box center [234, 217] width 5 height 5
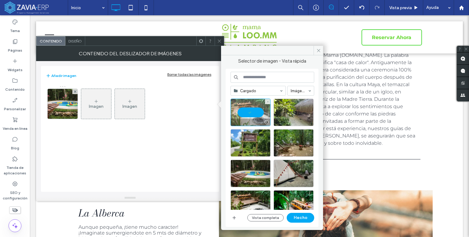
click at [259, 110] on div at bounding box center [250, 112] width 40 height 27
click at [251, 111] on div "Seleccione" at bounding box center [250, 112] width 40 height 27
click at [297, 215] on button "Hecho" at bounding box center [299, 218] width 27 height 10
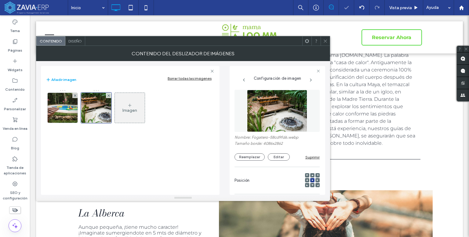
click at [322, 42] on div at bounding box center [324, 40] width 9 height 9
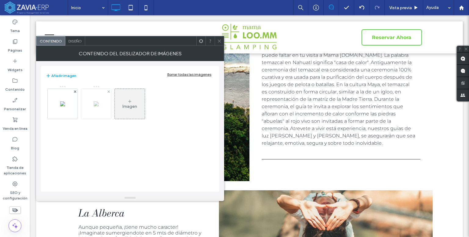
click at [94, 103] on img at bounding box center [96, 103] width 5 height 5
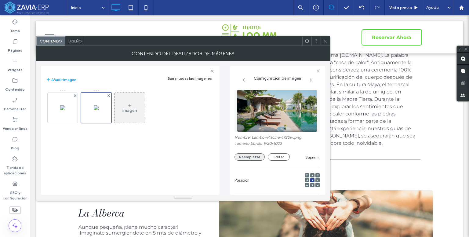
click at [248, 157] on button "Reemplazar" at bounding box center [249, 156] width 30 height 7
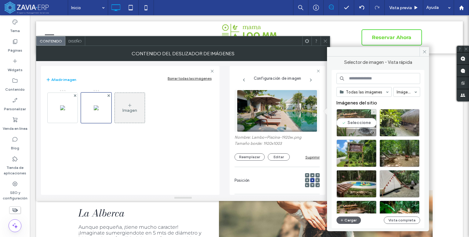
click at [358, 122] on div "Seleccione" at bounding box center [356, 122] width 40 height 27
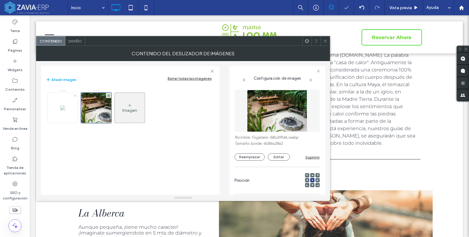
click at [74, 95] on use at bounding box center [75, 95] width 2 height 2
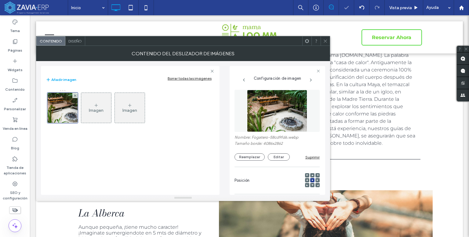
click at [325, 39] on icon at bounding box center [325, 41] width 5 height 5
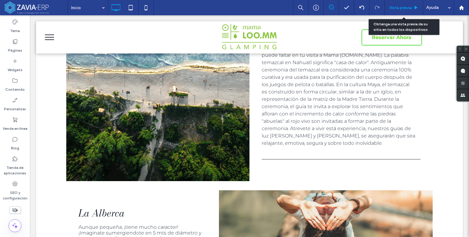
click at [407, 7] on span "Vista previa" at bounding box center [400, 7] width 23 height 5
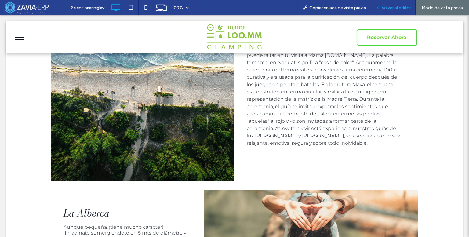
click at [392, 6] on span "Volver al editor" at bounding box center [395, 7] width 29 height 5
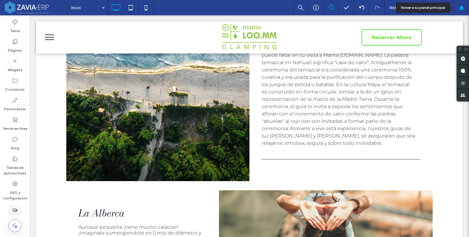
click at [457, 7] on div at bounding box center [461, 7] width 15 height 5
